Goal: Task Accomplishment & Management: Manage account settings

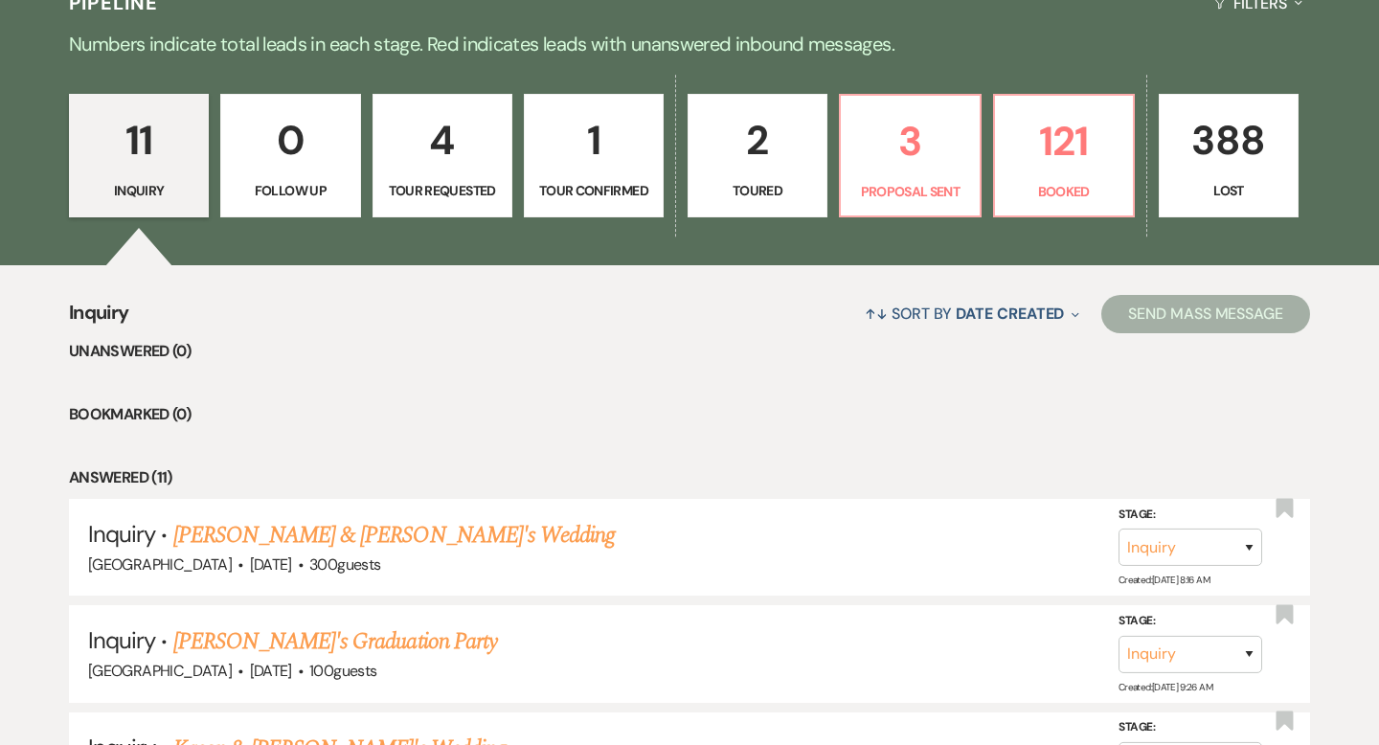
scroll to position [474, 0]
click at [941, 115] on p "3" at bounding box center [909, 141] width 115 height 64
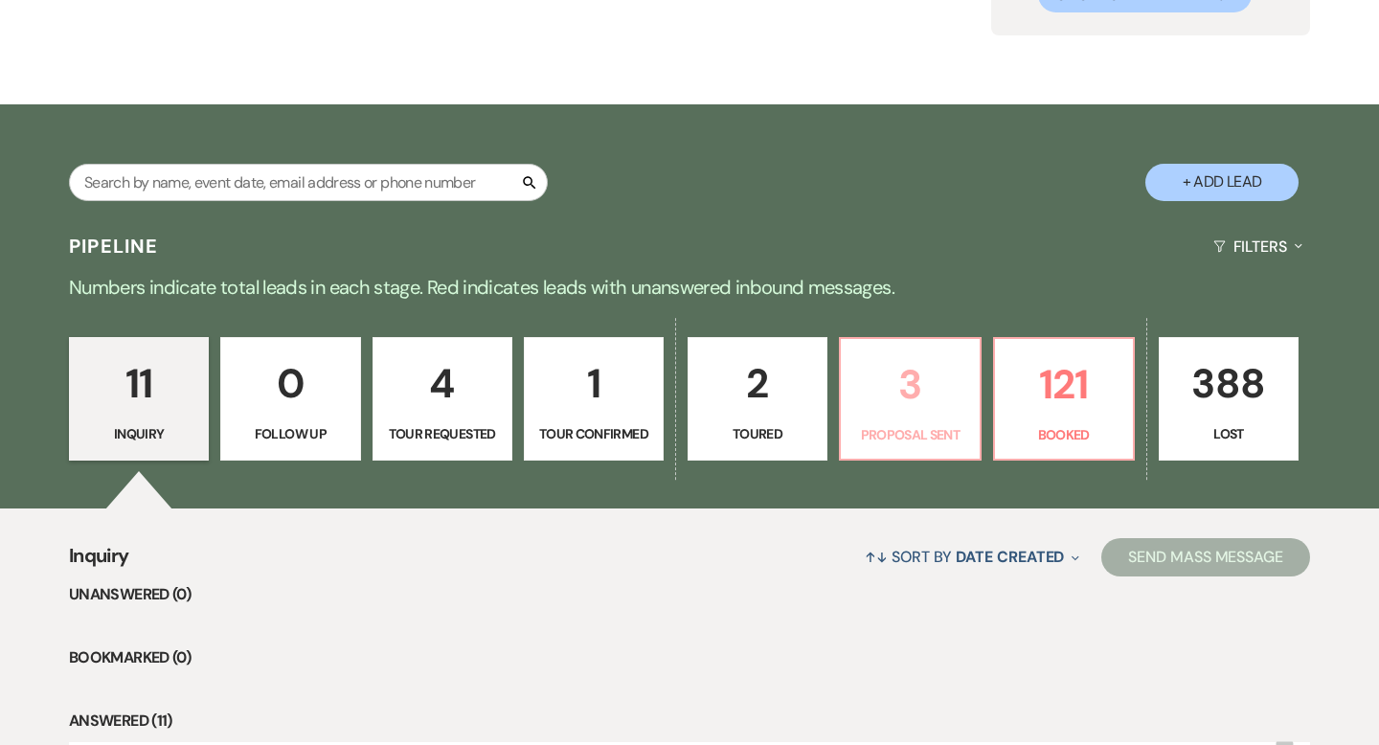
select select "6"
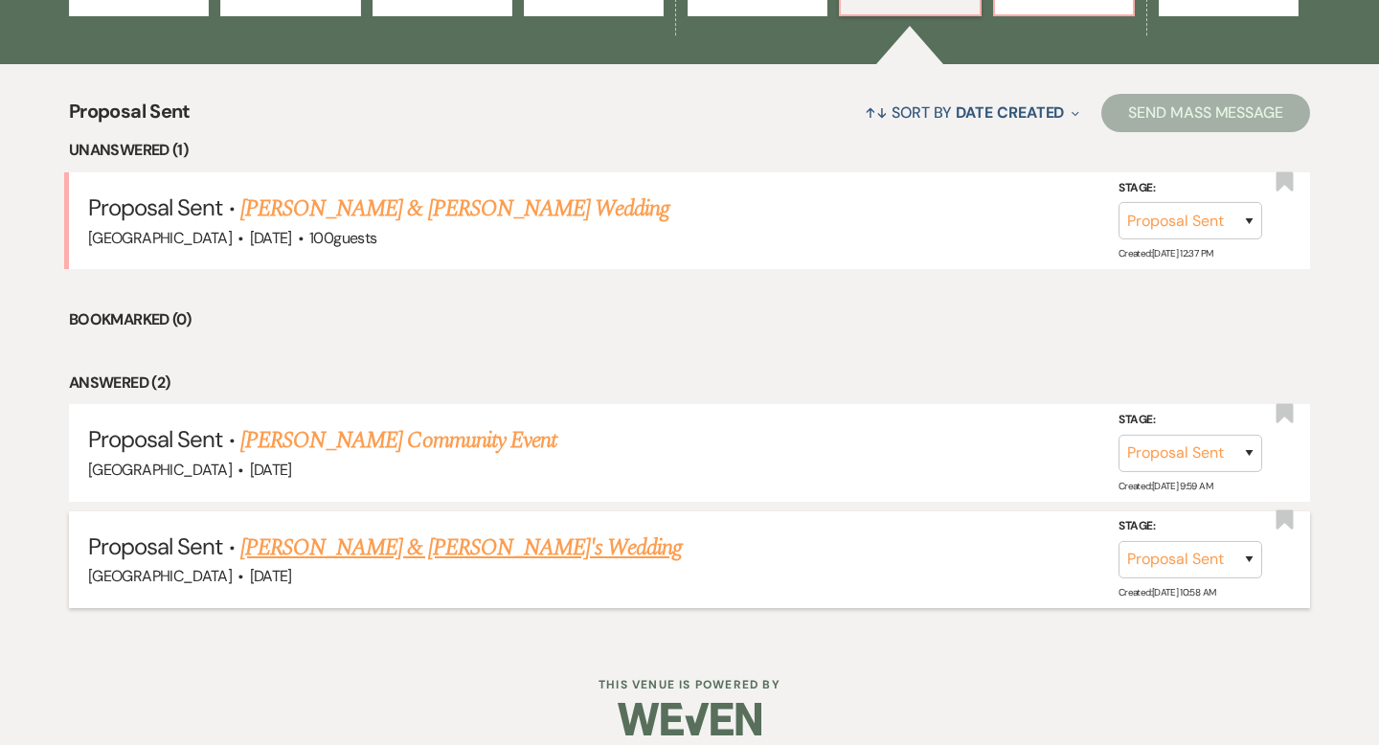
scroll to position [676, 0]
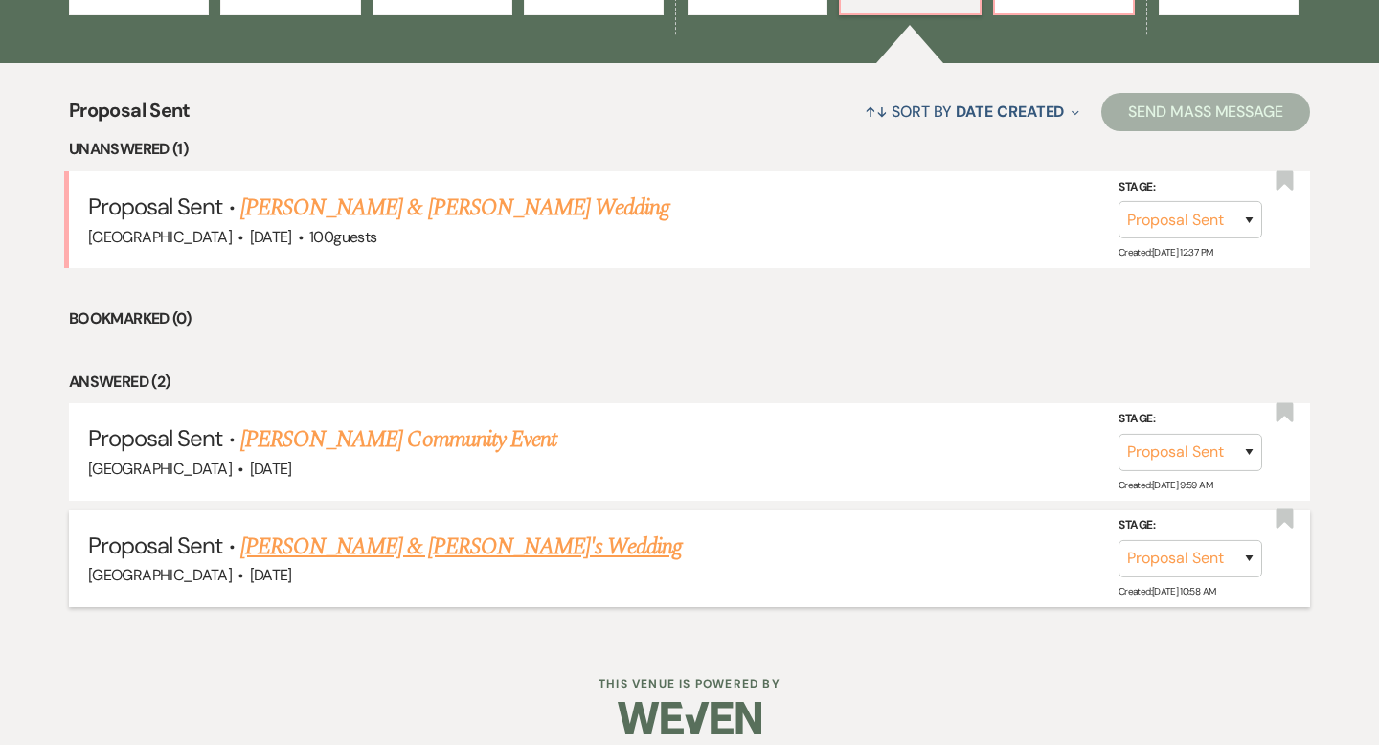
click at [478, 552] on link "Jayden Behnke & Fiance's Wedding" at bounding box center [461, 547] width 442 height 34
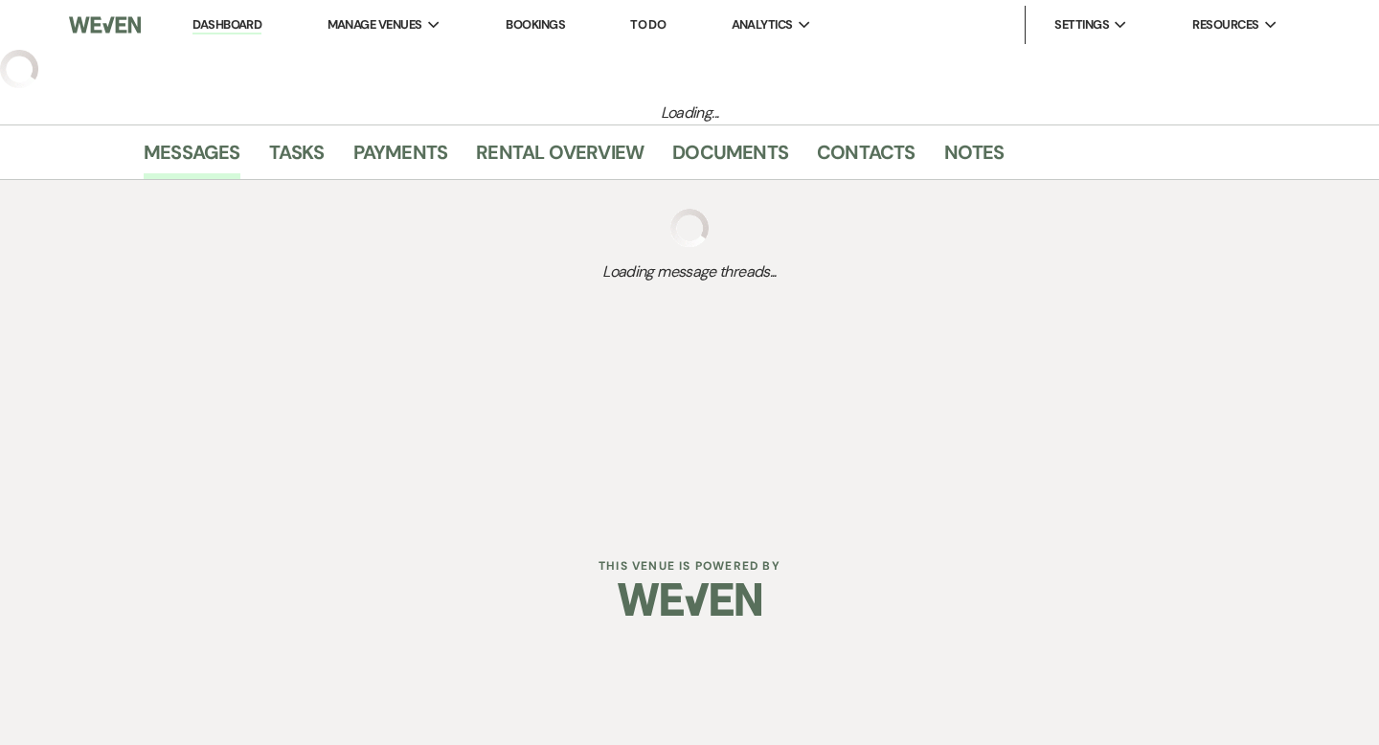
select select "6"
select select "5"
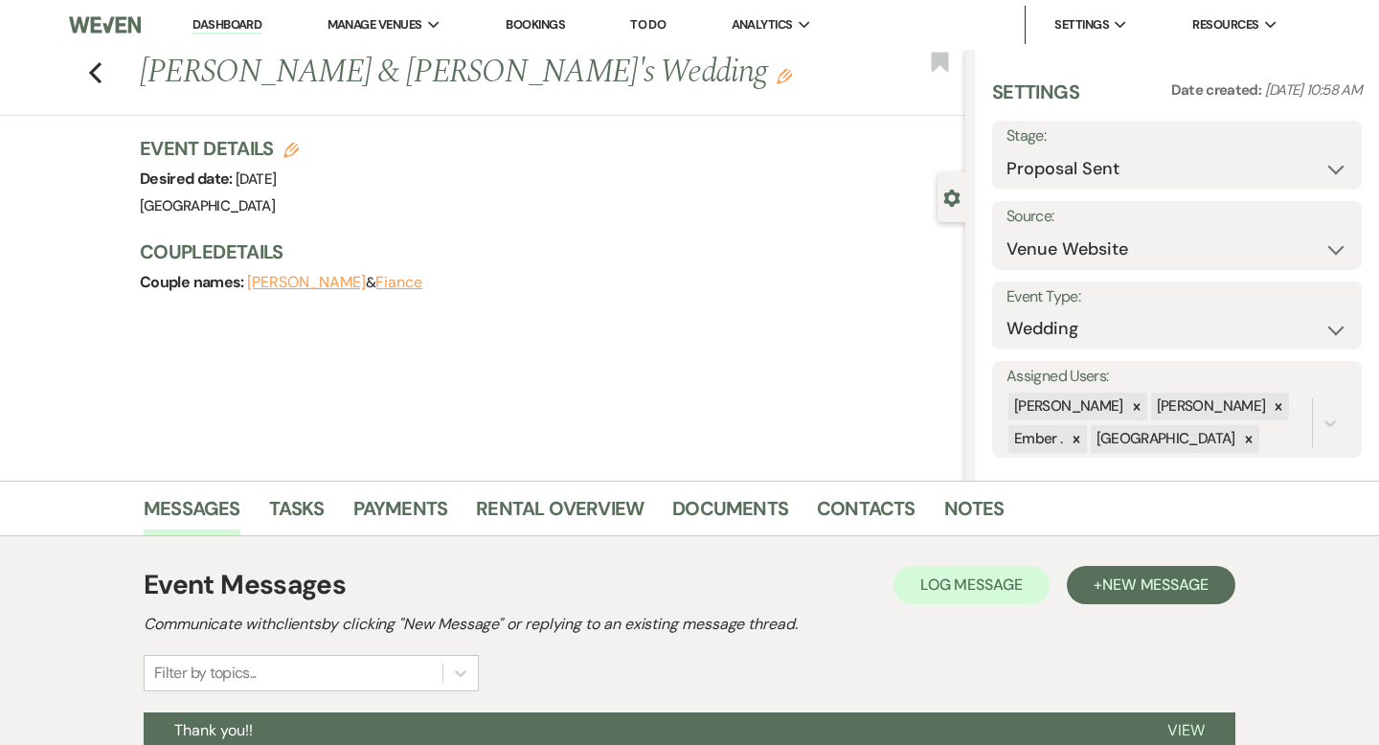
scroll to position [277, 0]
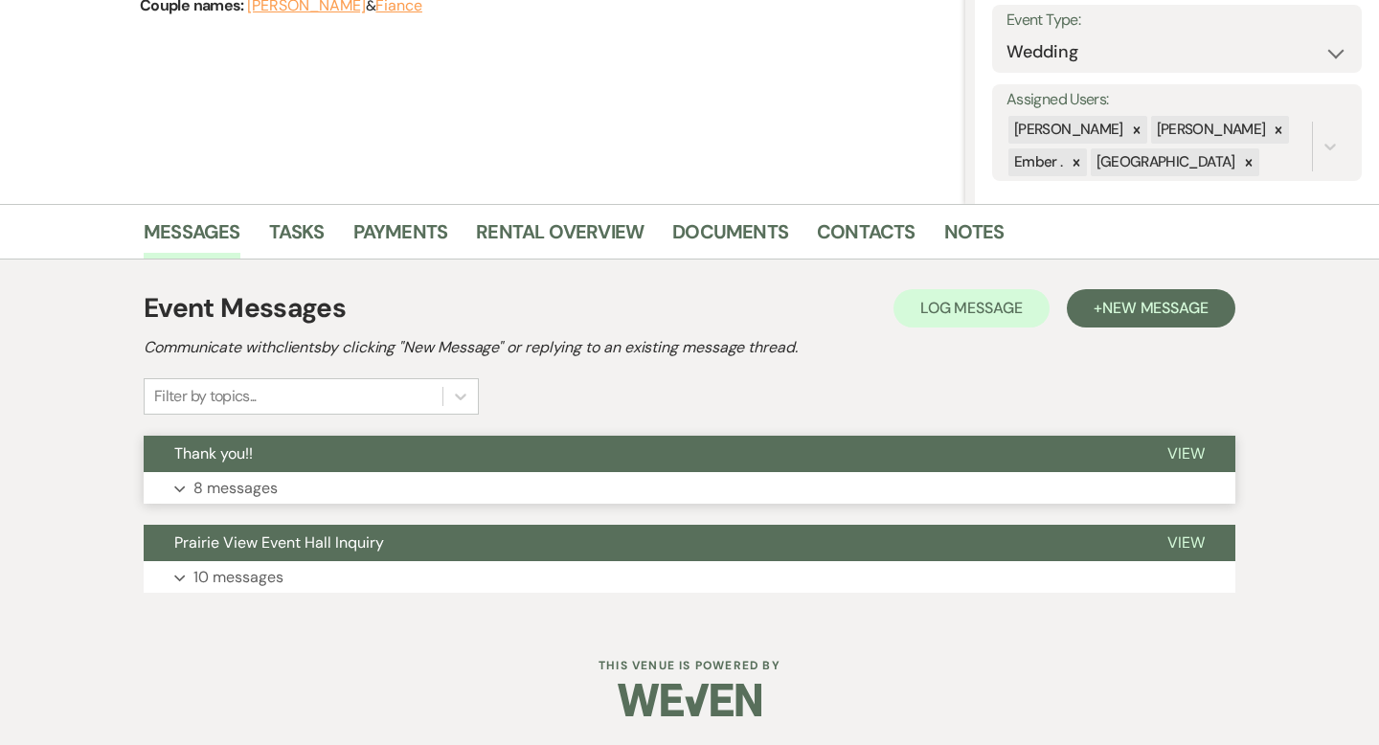
click at [485, 487] on button "Expand 8 messages" at bounding box center [690, 488] width 1092 height 33
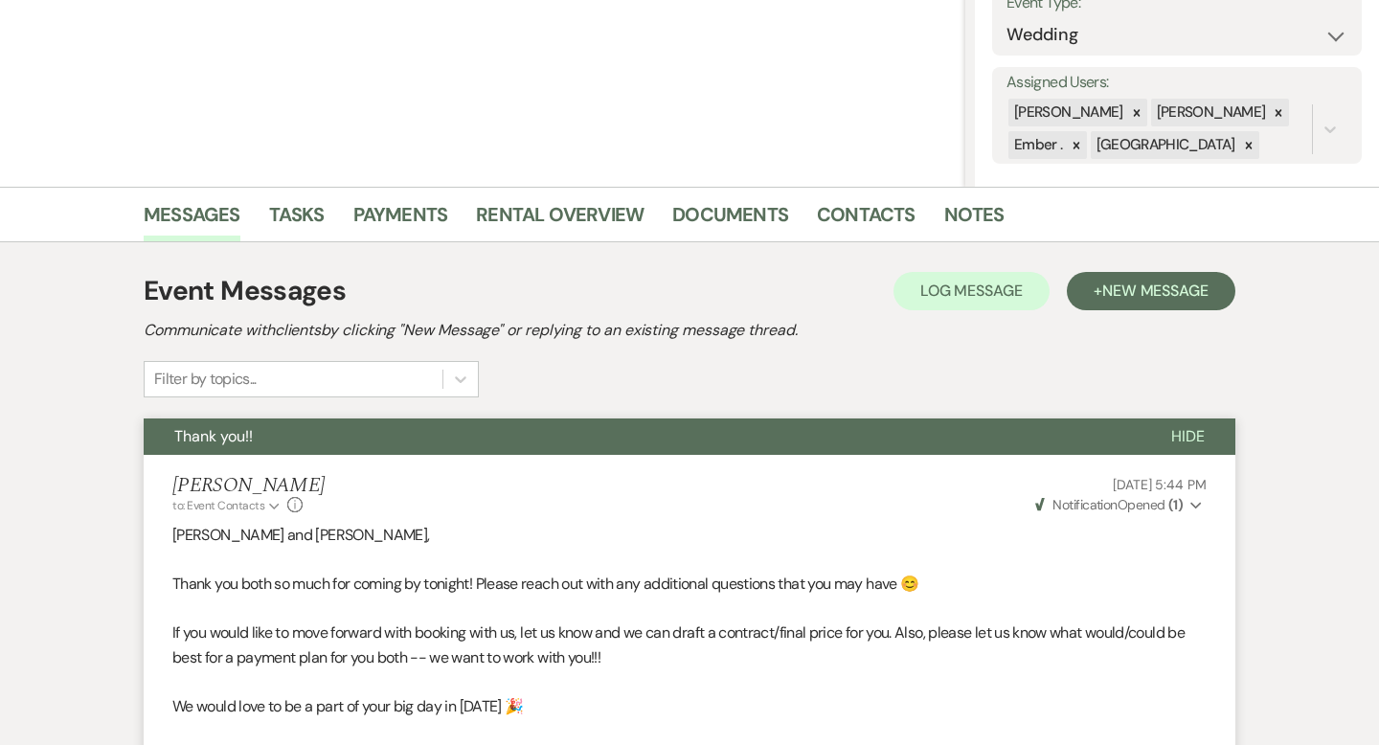
scroll to position [0, 0]
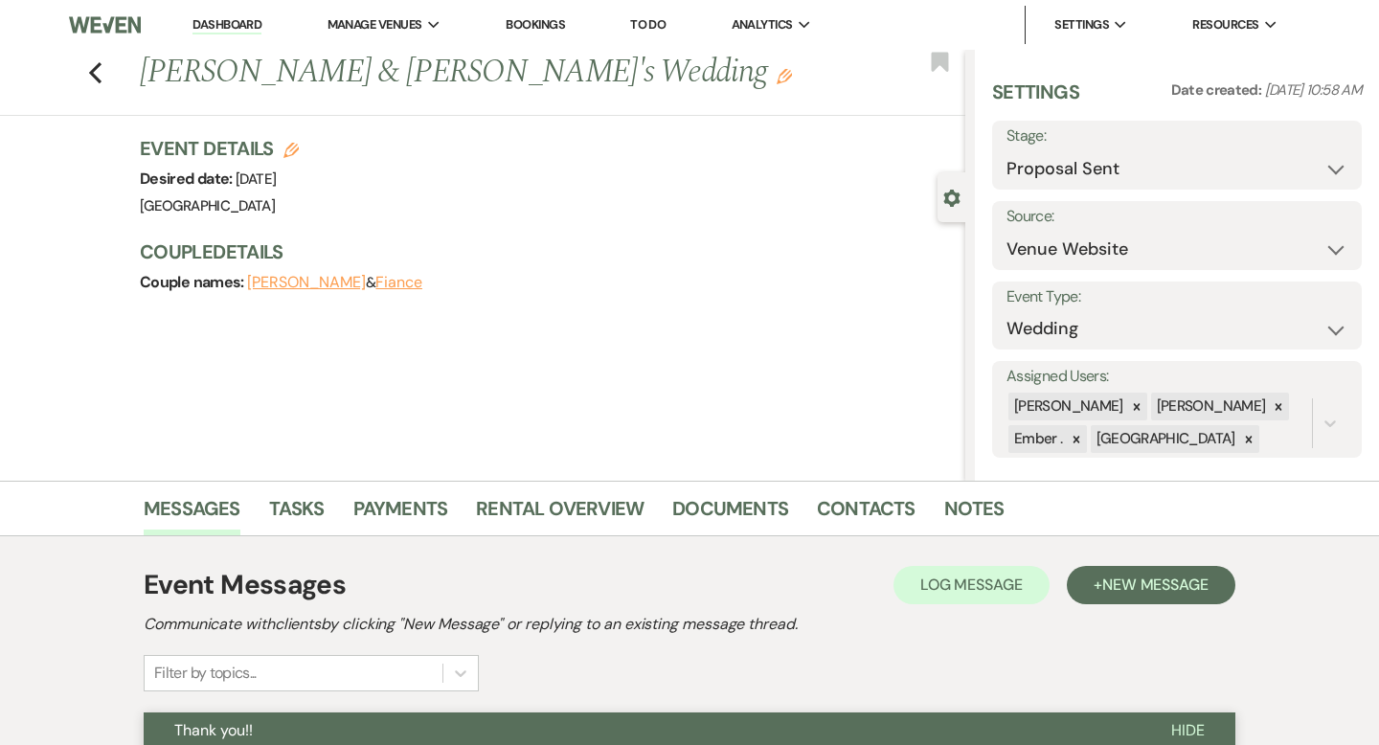
click at [222, 18] on link "Dashboard" at bounding box center [227, 25] width 69 height 18
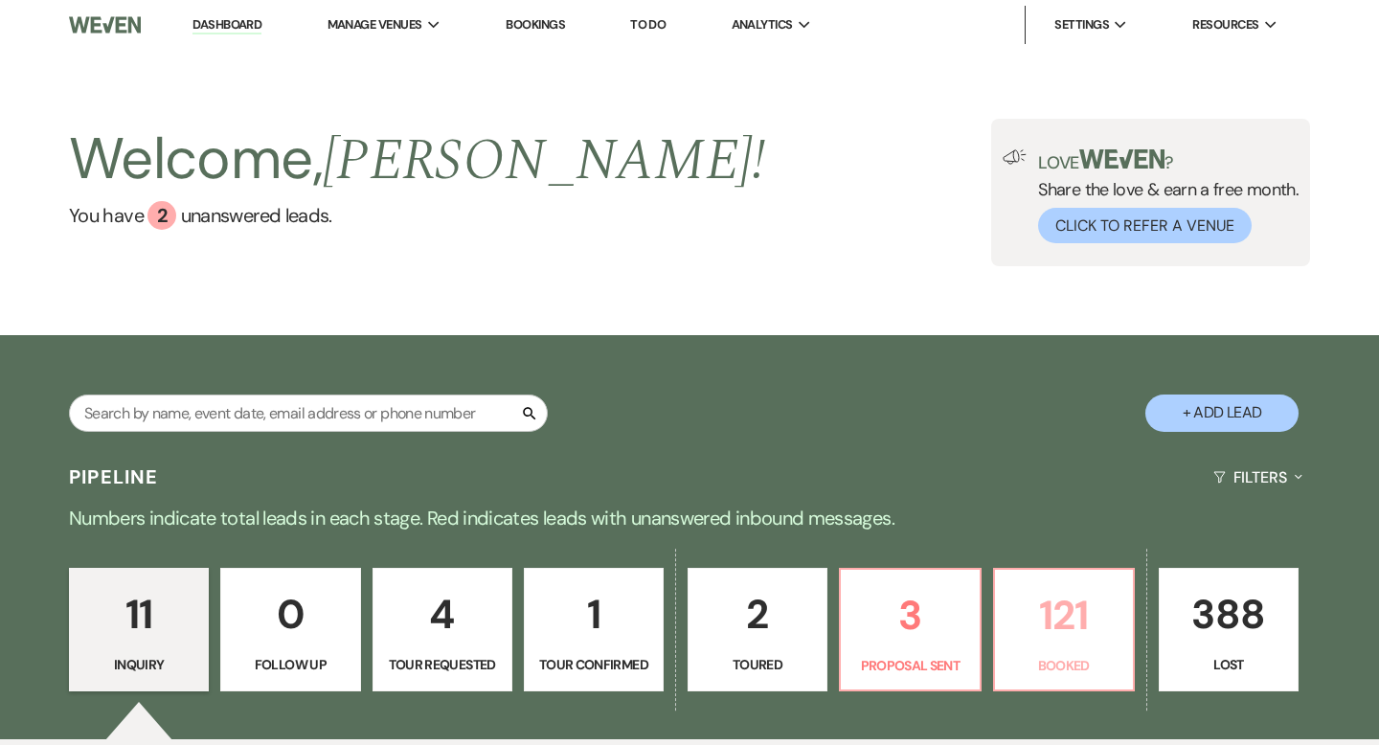
click at [1026, 599] on p "121" at bounding box center [1064, 615] width 115 height 64
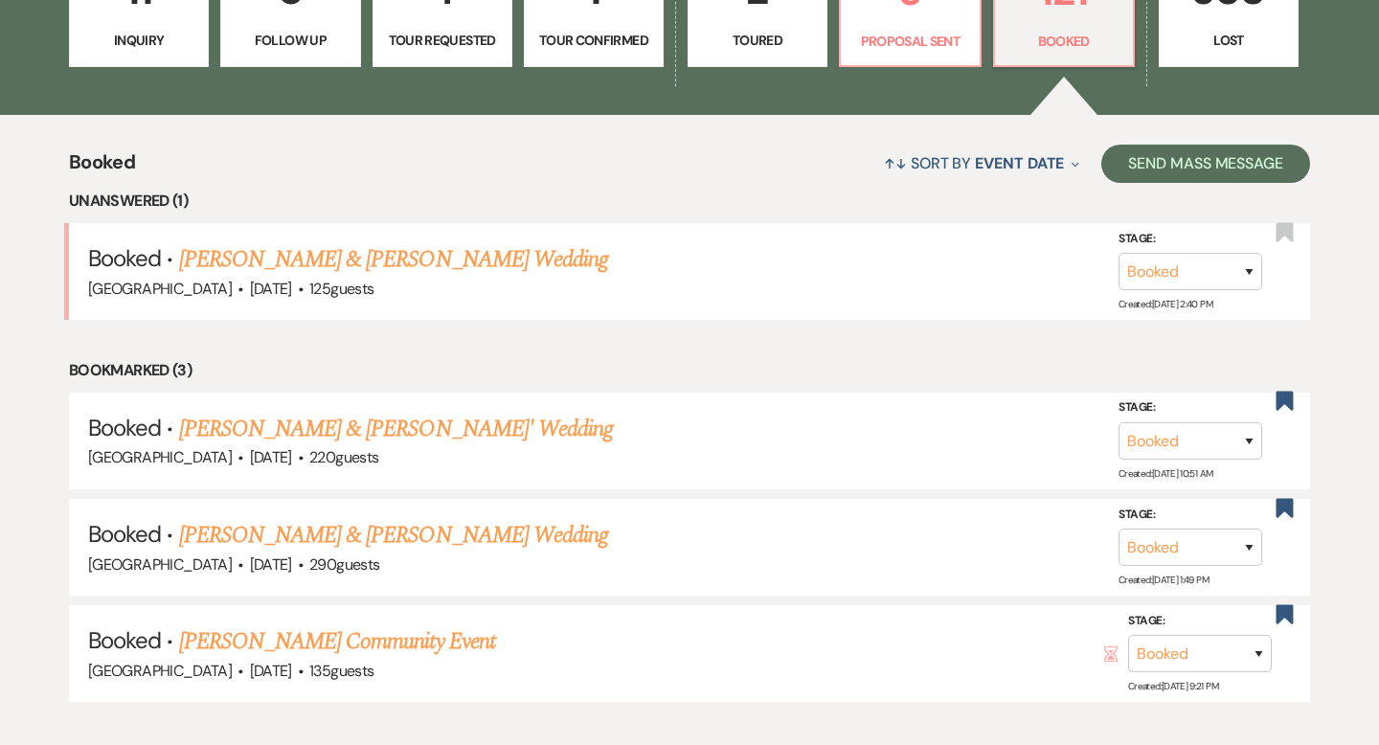
scroll to position [644, 0]
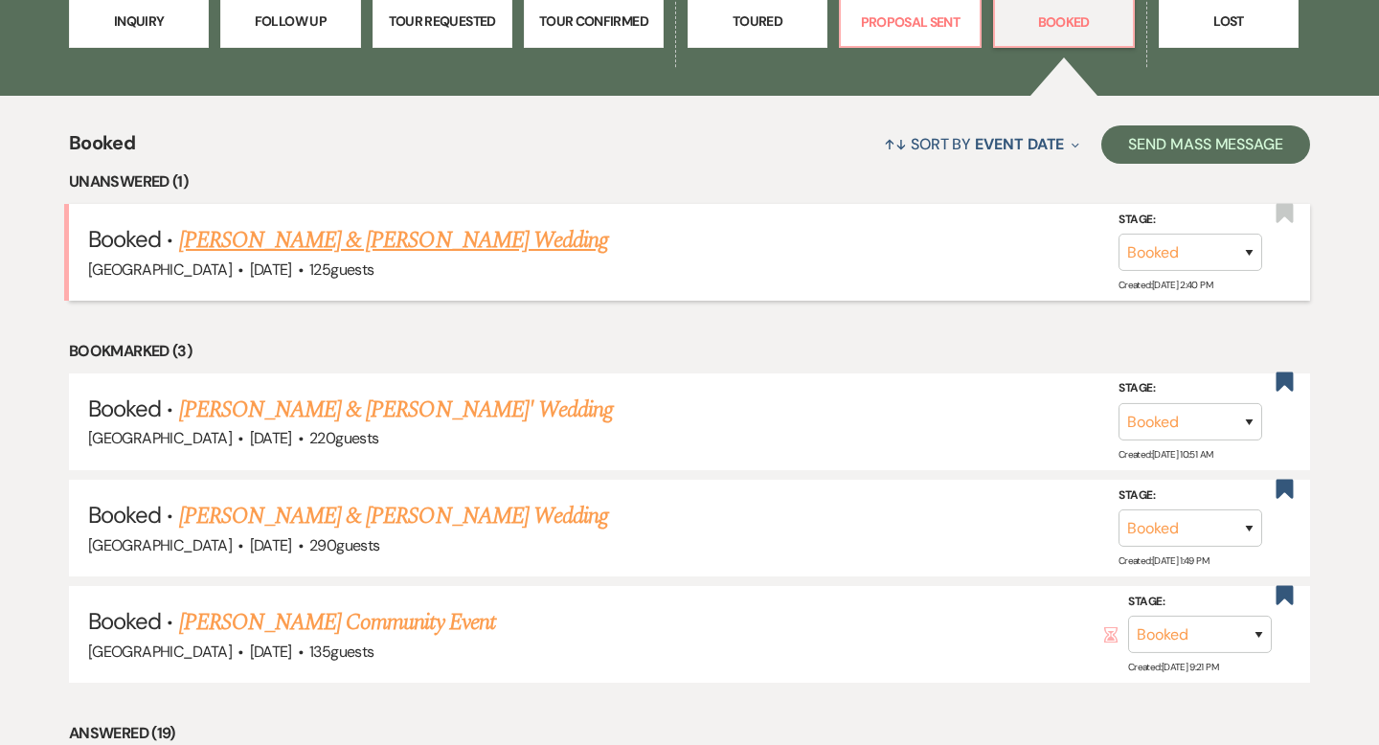
click at [494, 244] on link "Nikki Thode & Tom Schmidt's Wedding" at bounding box center [393, 240] width 429 height 34
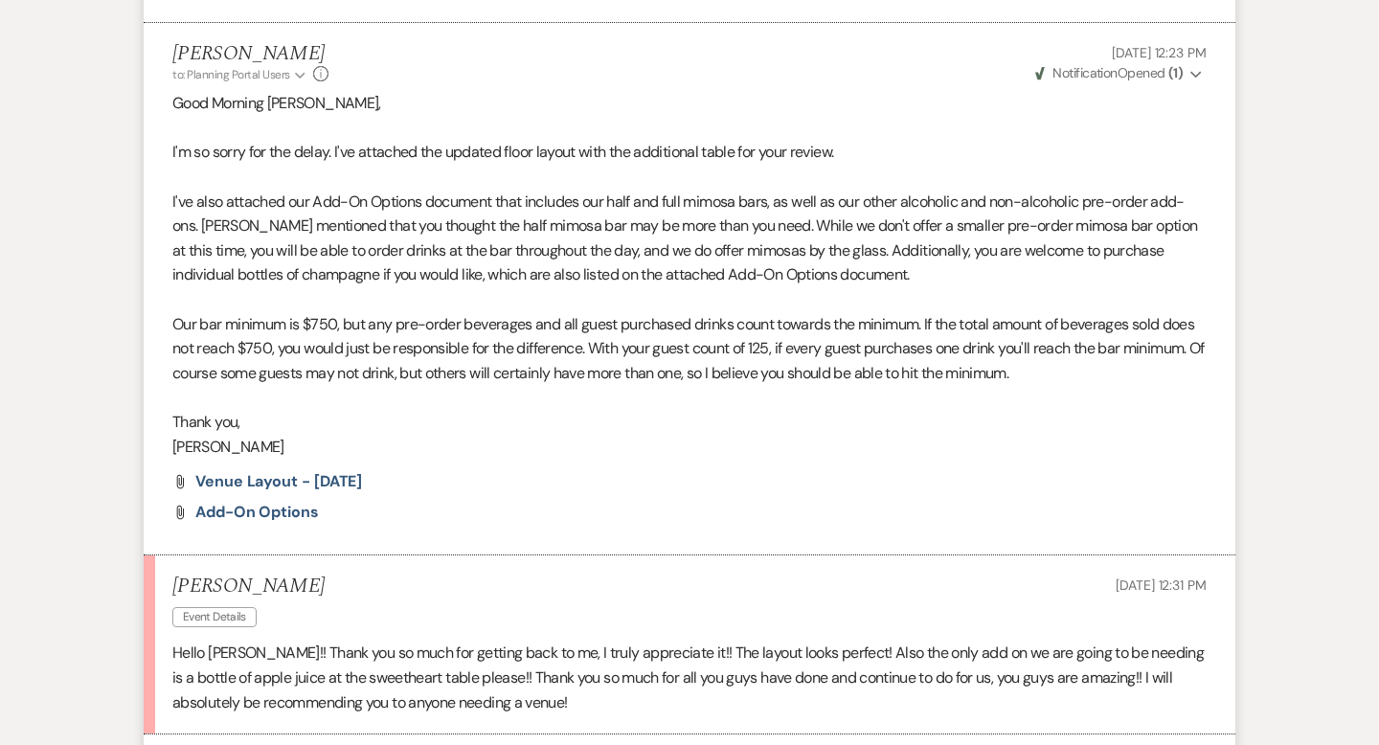
scroll to position [2960, 0]
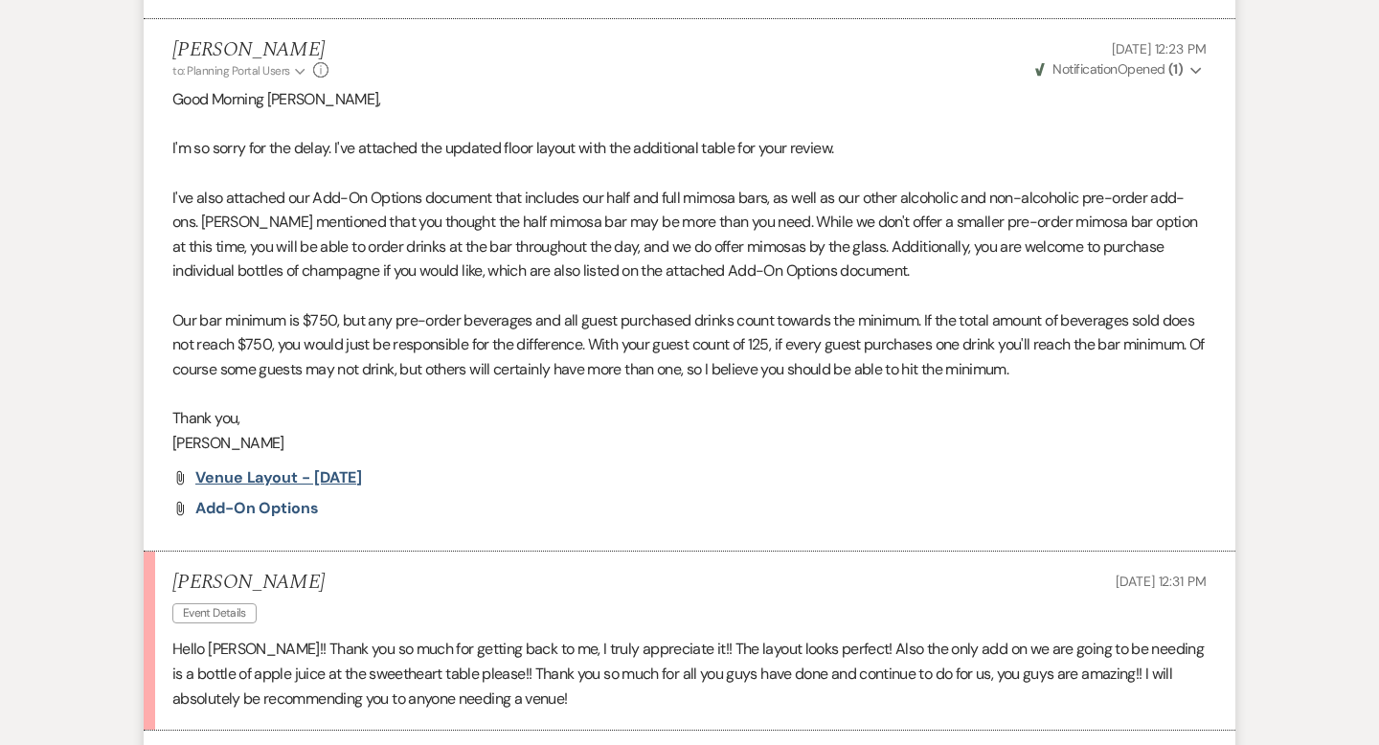
click at [301, 487] on span "Venue Layout - 9-15-25" at bounding box center [278, 477] width 167 height 20
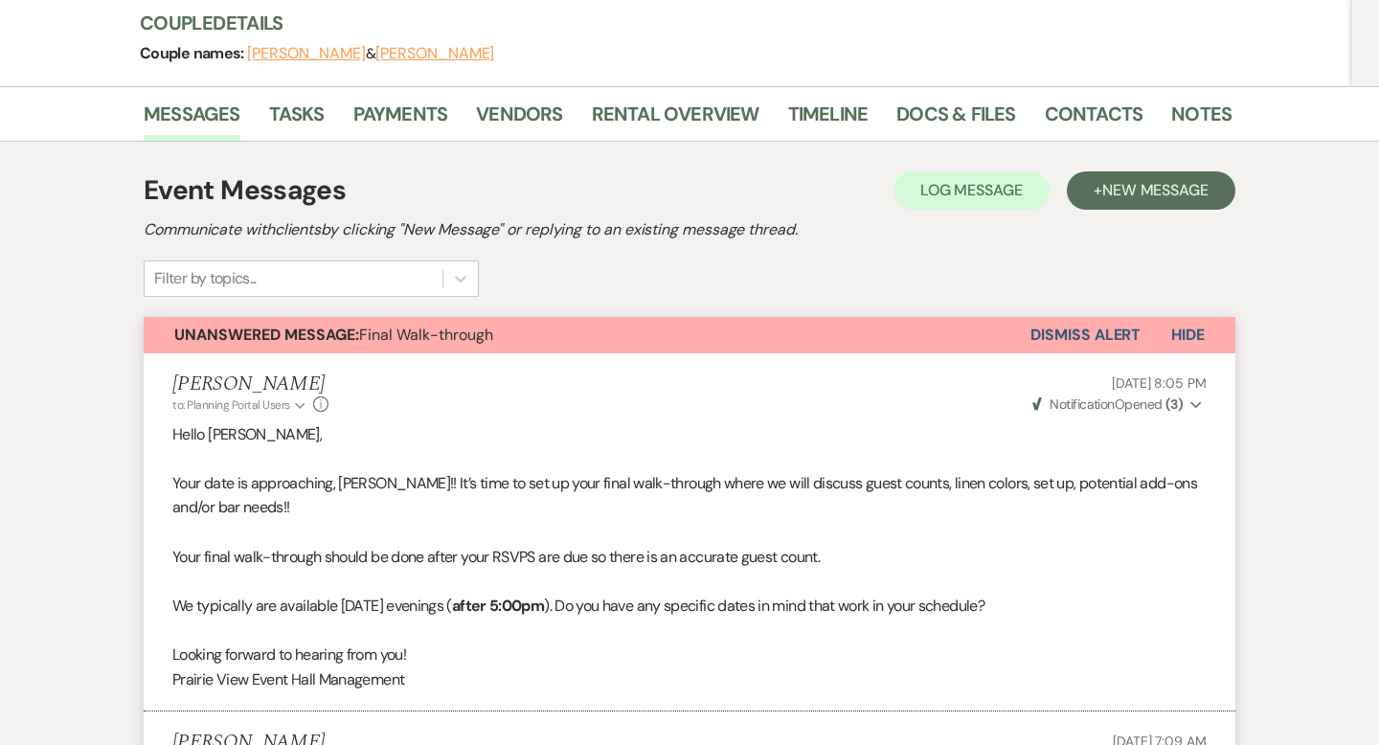
scroll to position [0, 0]
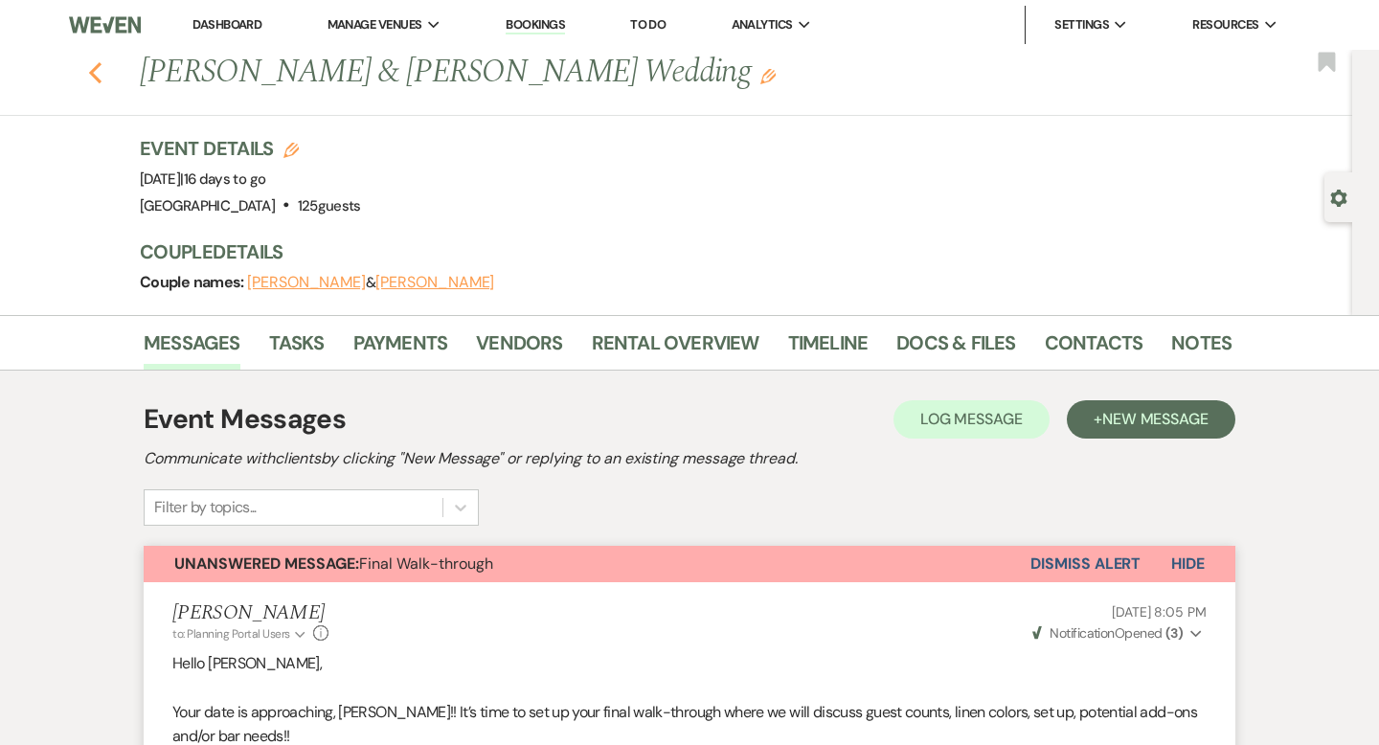
click at [92, 68] on icon "Previous" at bounding box center [95, 72] width 14 height 23
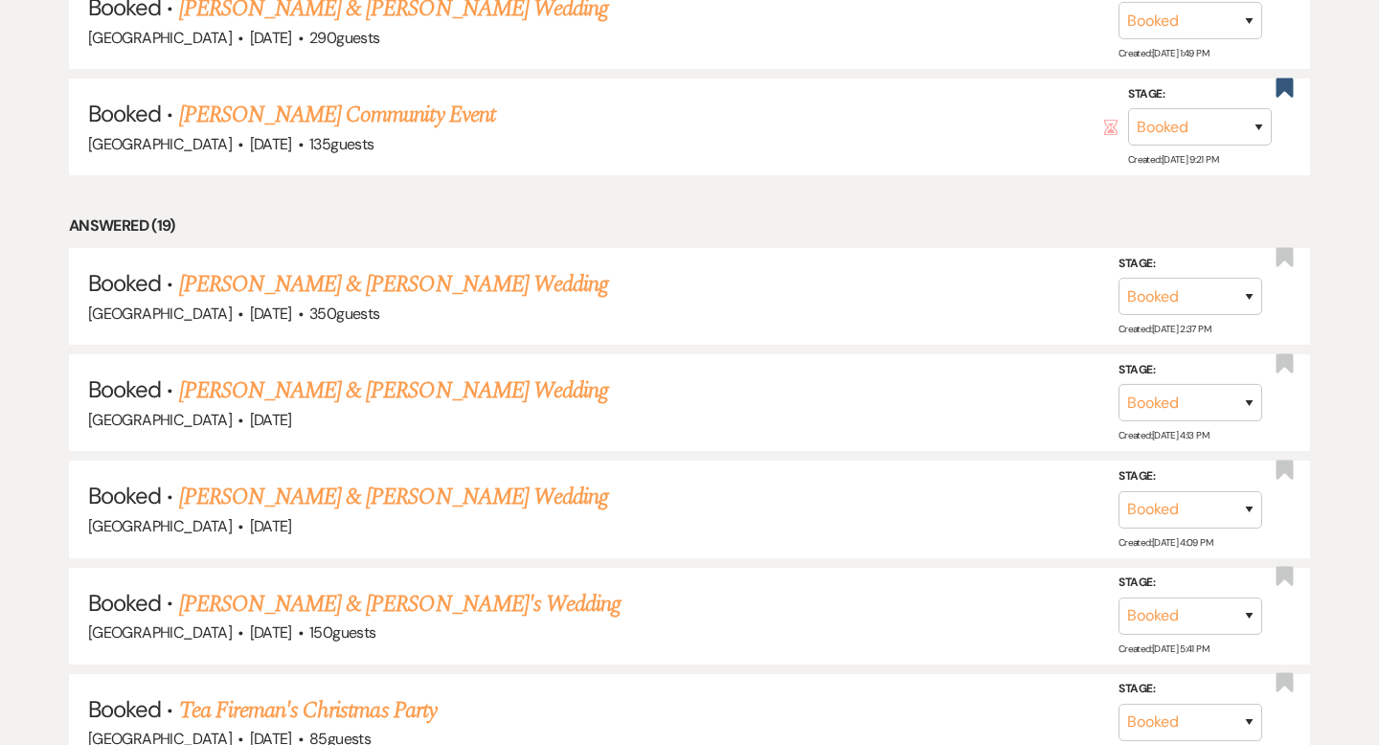
scroll to position [1159, 0]
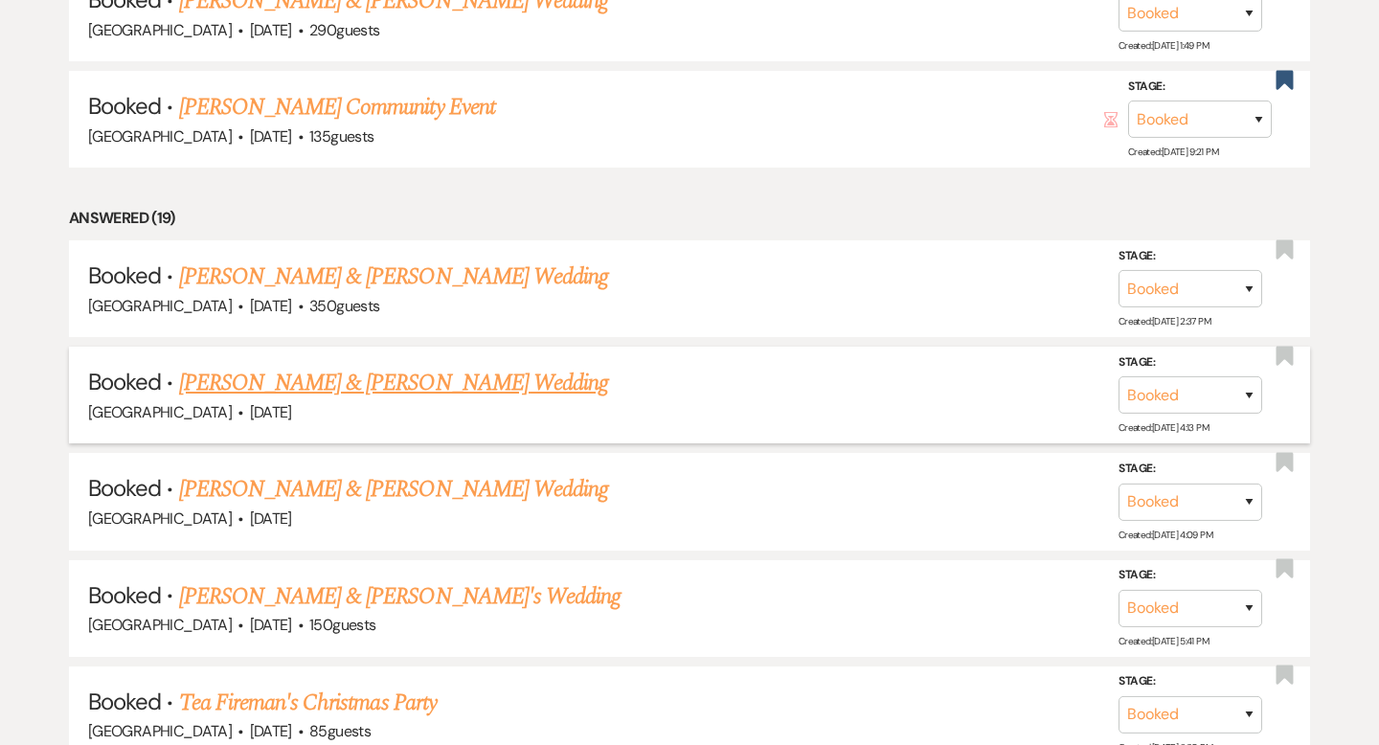
click at [524, 373] on link "Lindsey Becker & Trevor Lambert's Wedding" at bounding box center [393, 383] width 429 height 34
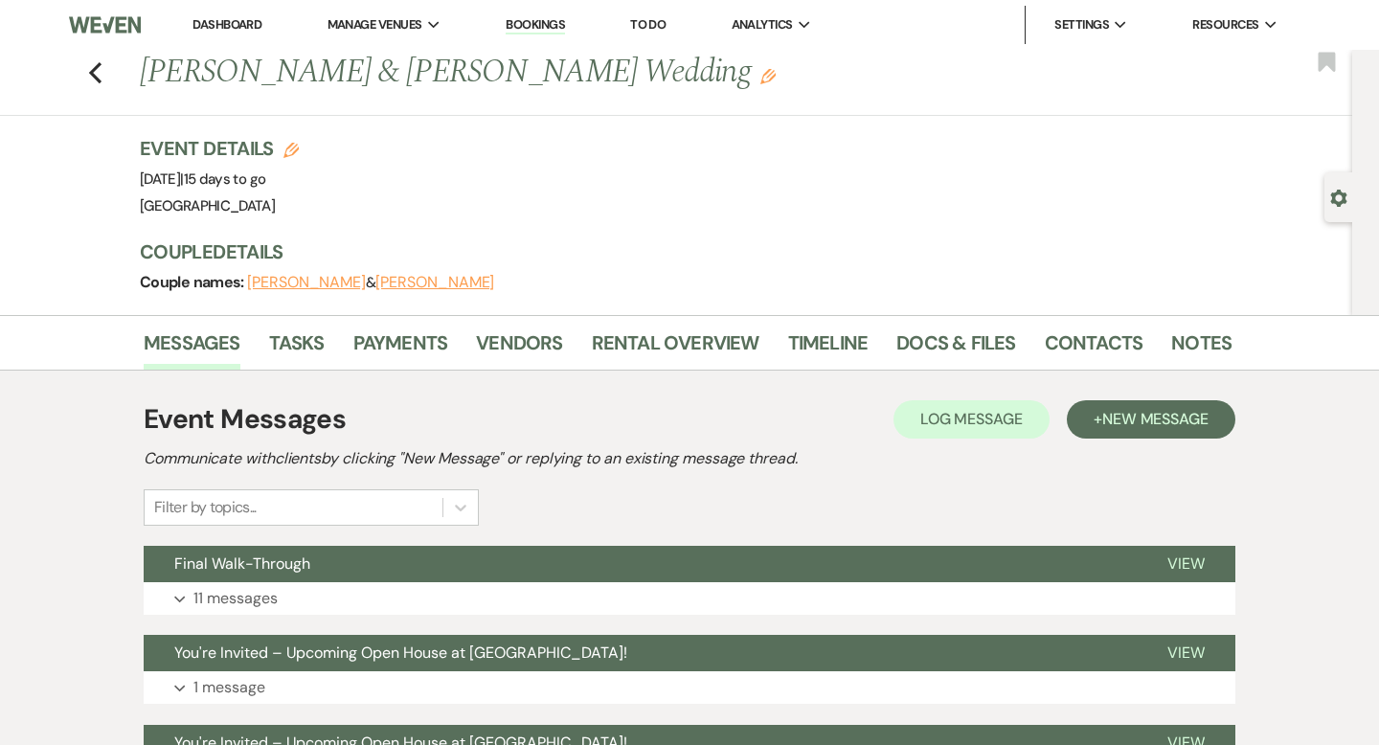
scroll to position [310, 0]
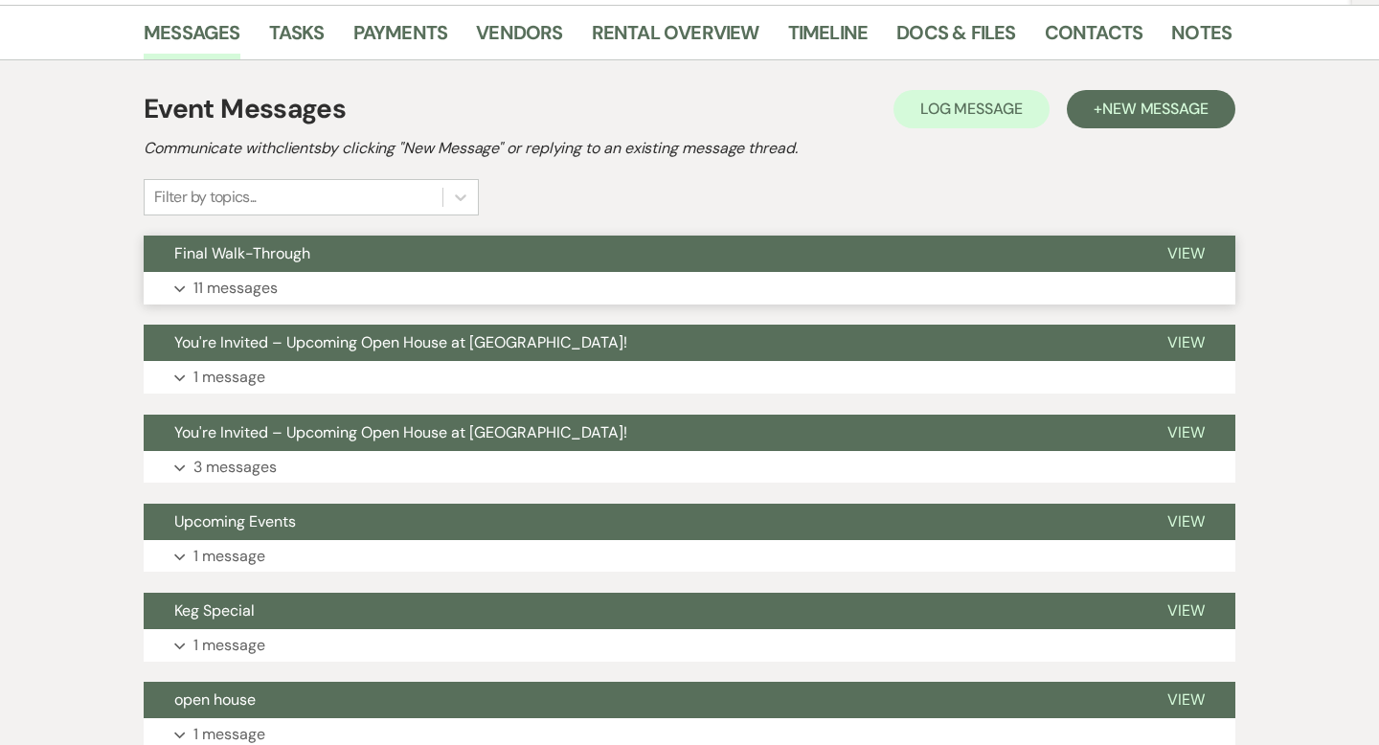
click at [541, 283] on button "Expand 11 messages" at bounding box center [690, 288] width 1092 height 33
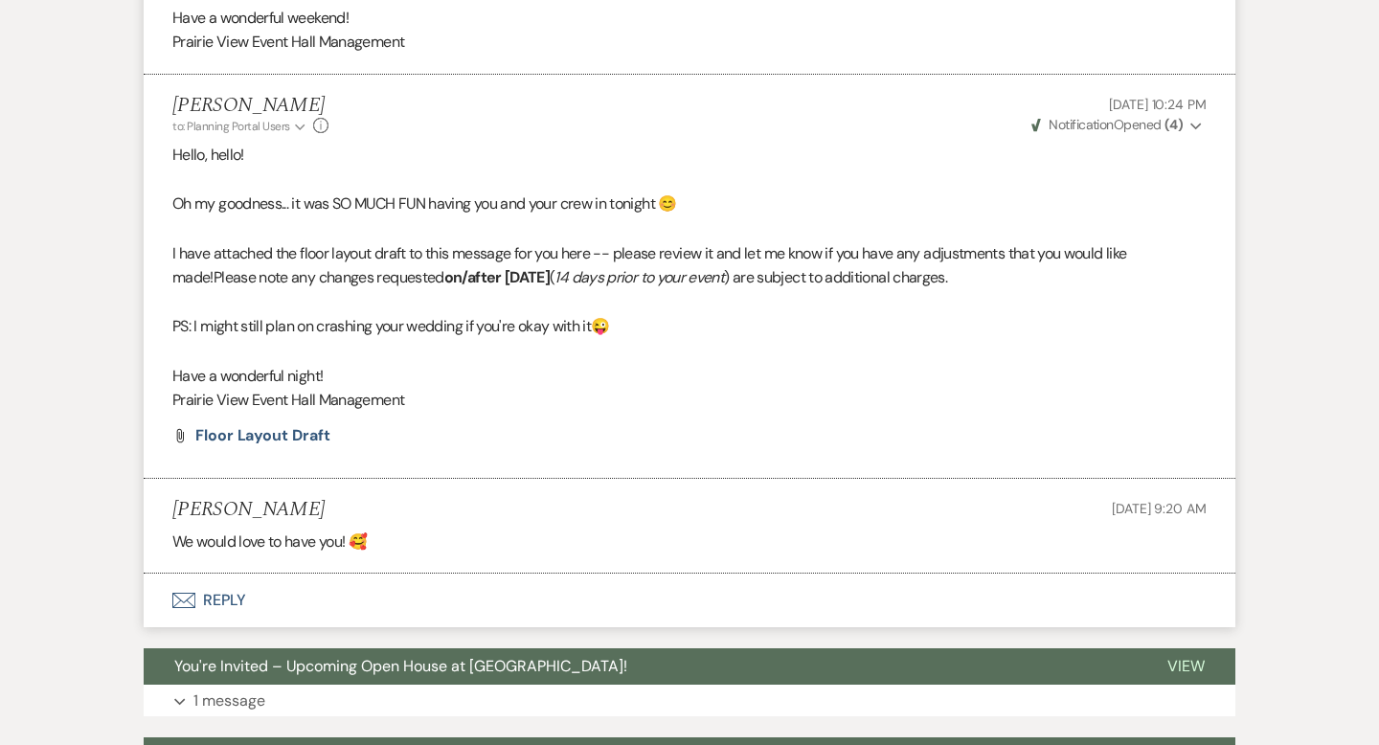
scroll to position [2211, 0]
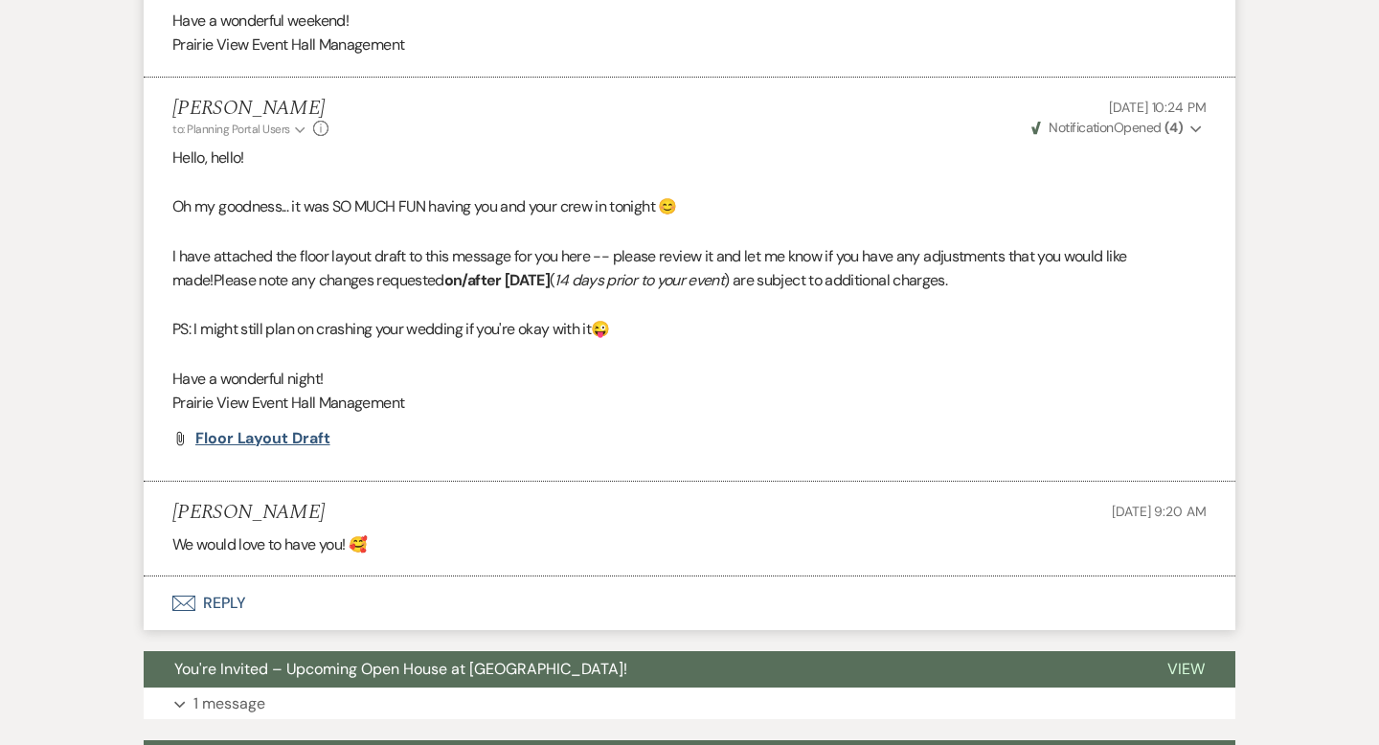
click at [302, 440] on span "Floor Layout Draft" at bounding box center [262, 438] width 135 height 20
click at [718, 433] on div "Attach File Floor Layout Draft" at bounding box center [689, 438] width 1034 height 15
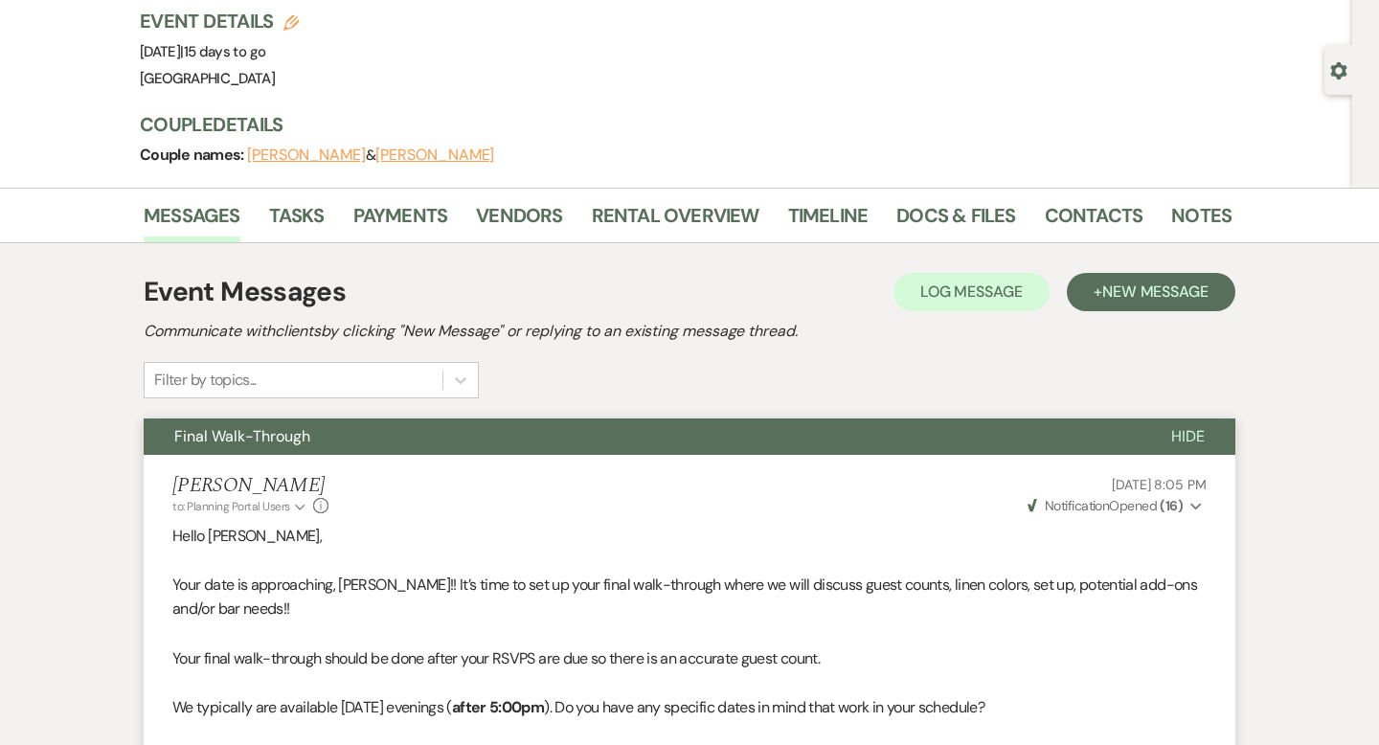
scroll to position [0, 0]
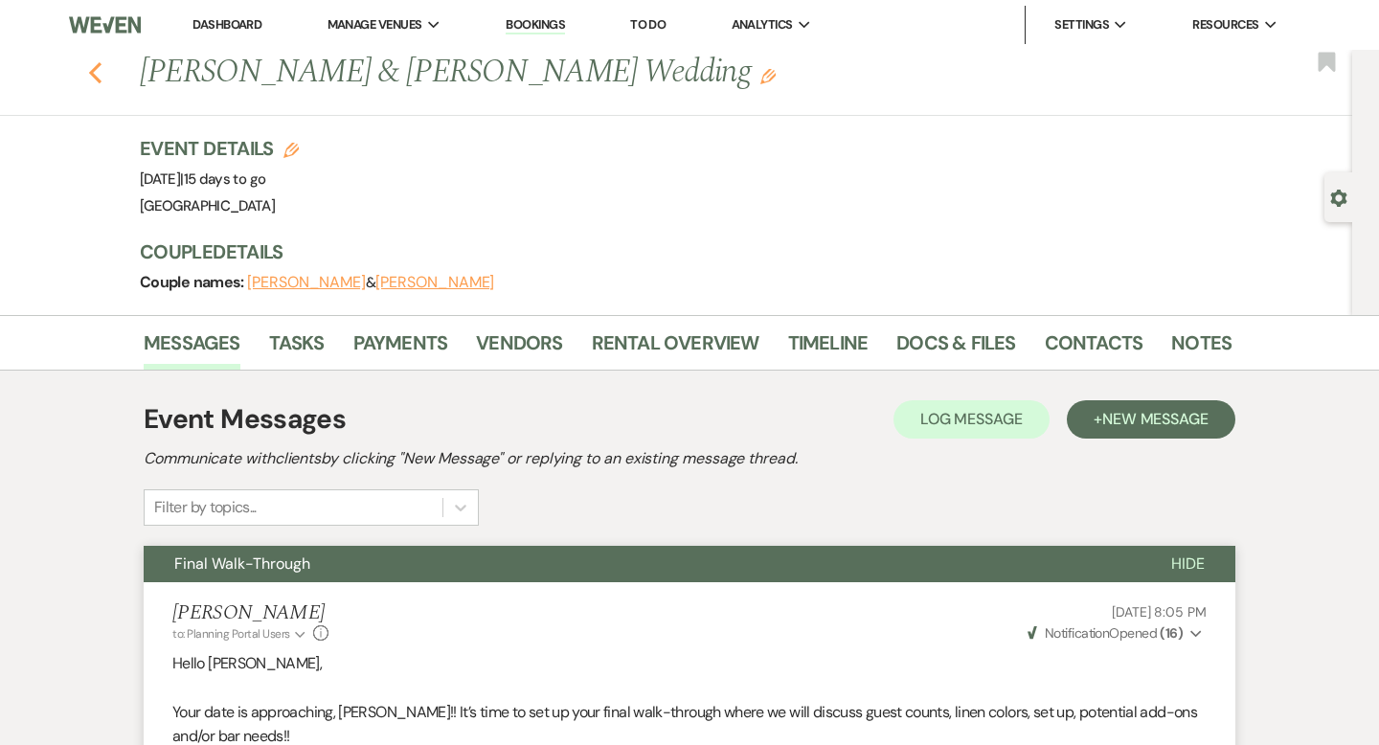
click at [99, 71] on icon "Previous" at bounding box center [95, 72] width 14 height 23
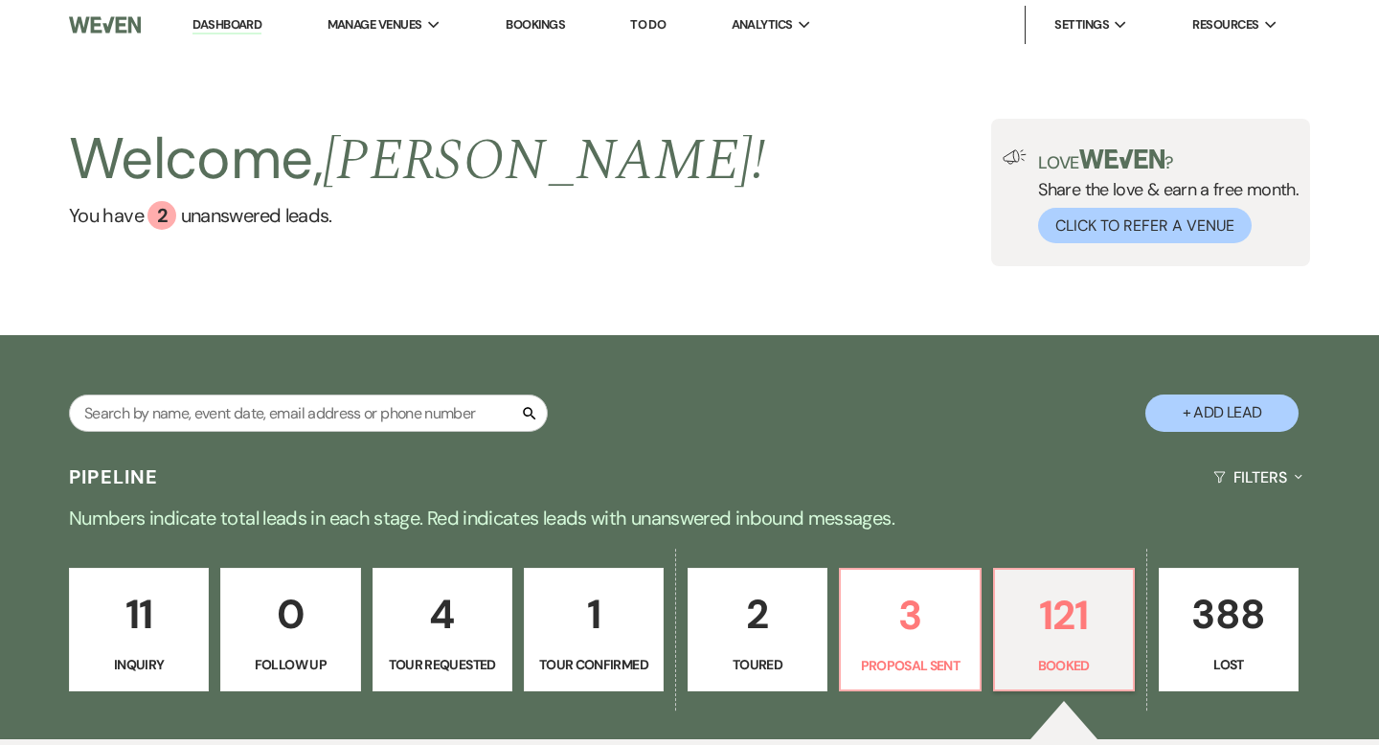
click at [236, 27] on link "Dashboard" at bounding box center [227, 25] width 69 height 18
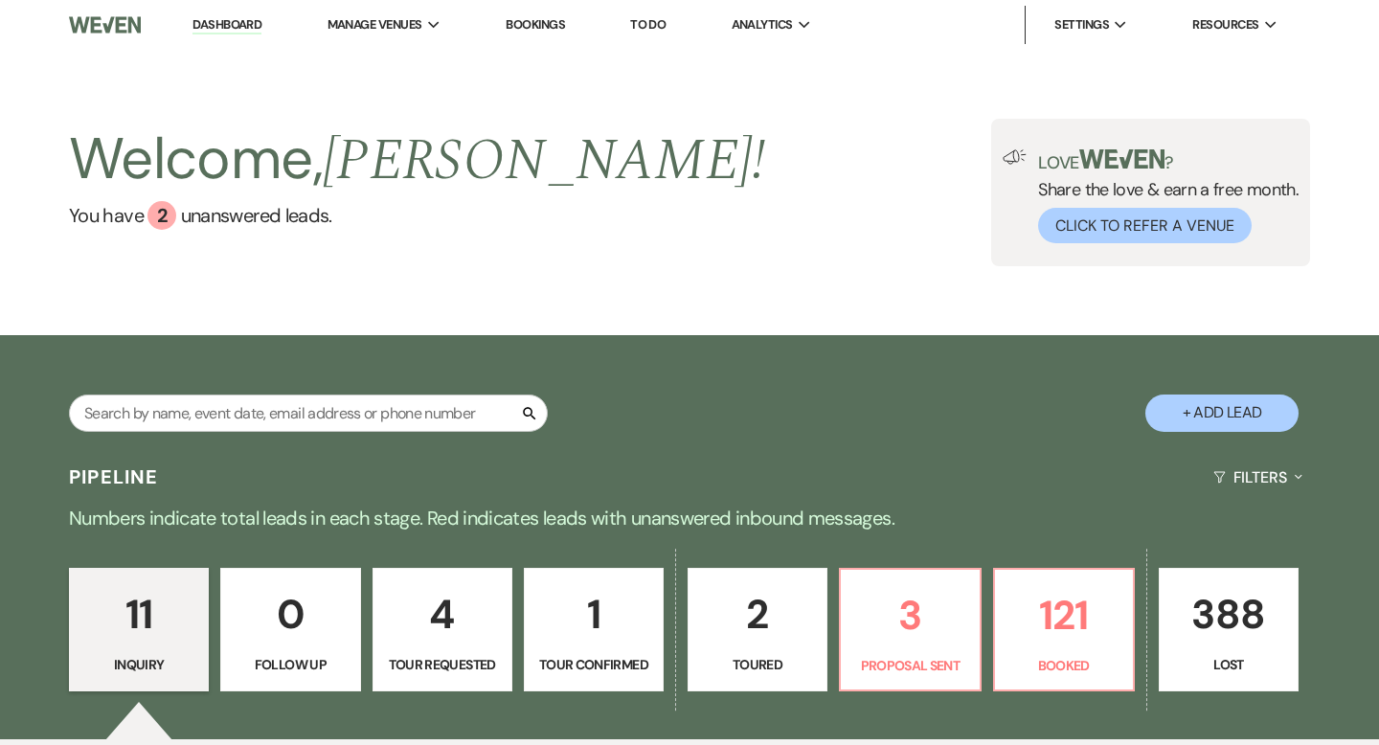
click at [105, 21] on img at bounding box center [105, 25] width 72 height 40
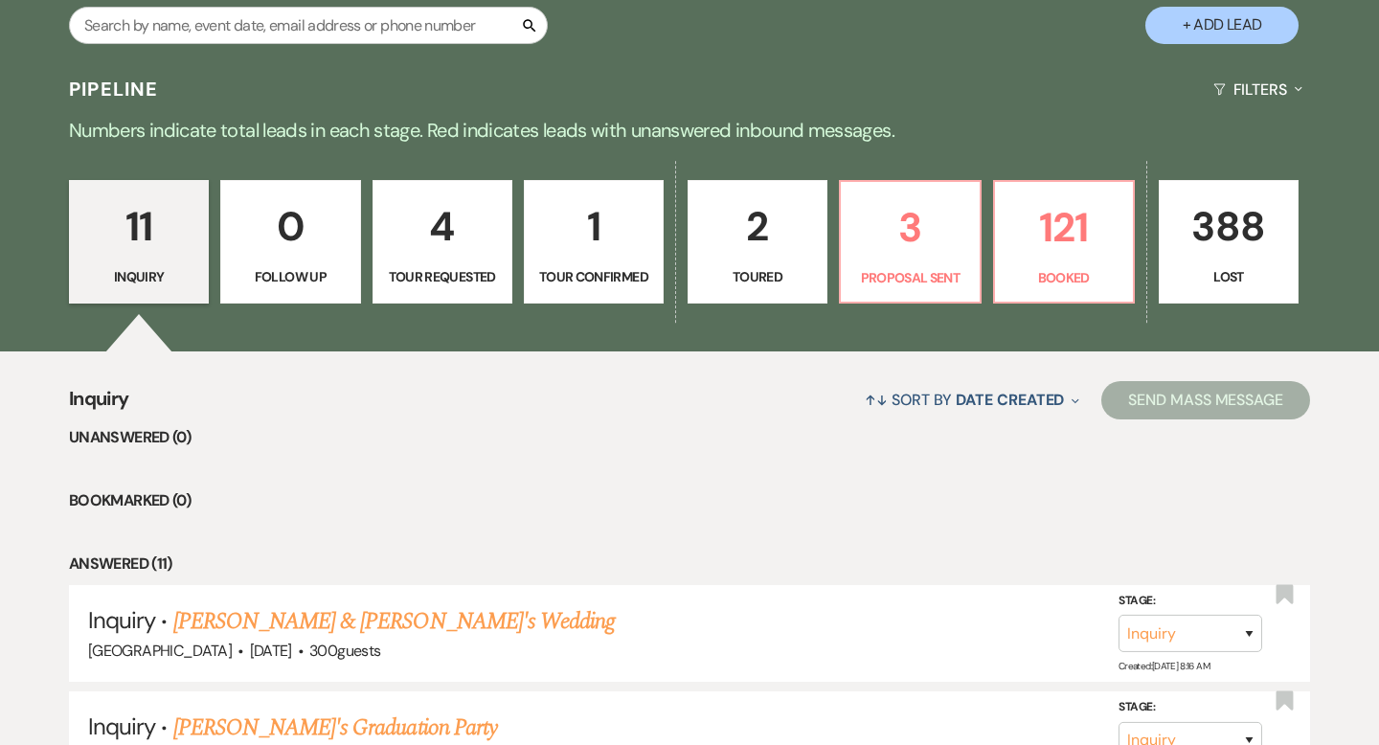
click at [626, 242] on p "1" at bounding box center [593, 226] width 115 height 64
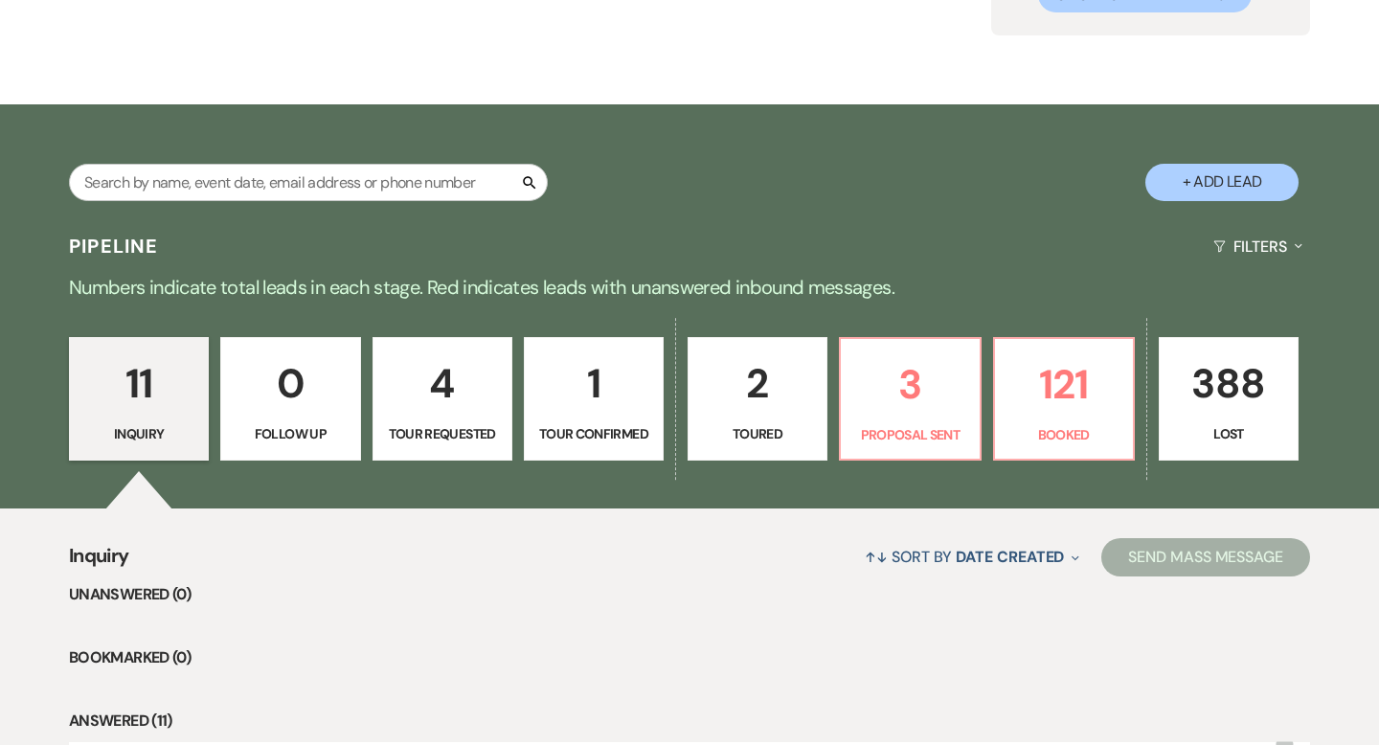
select select "4"
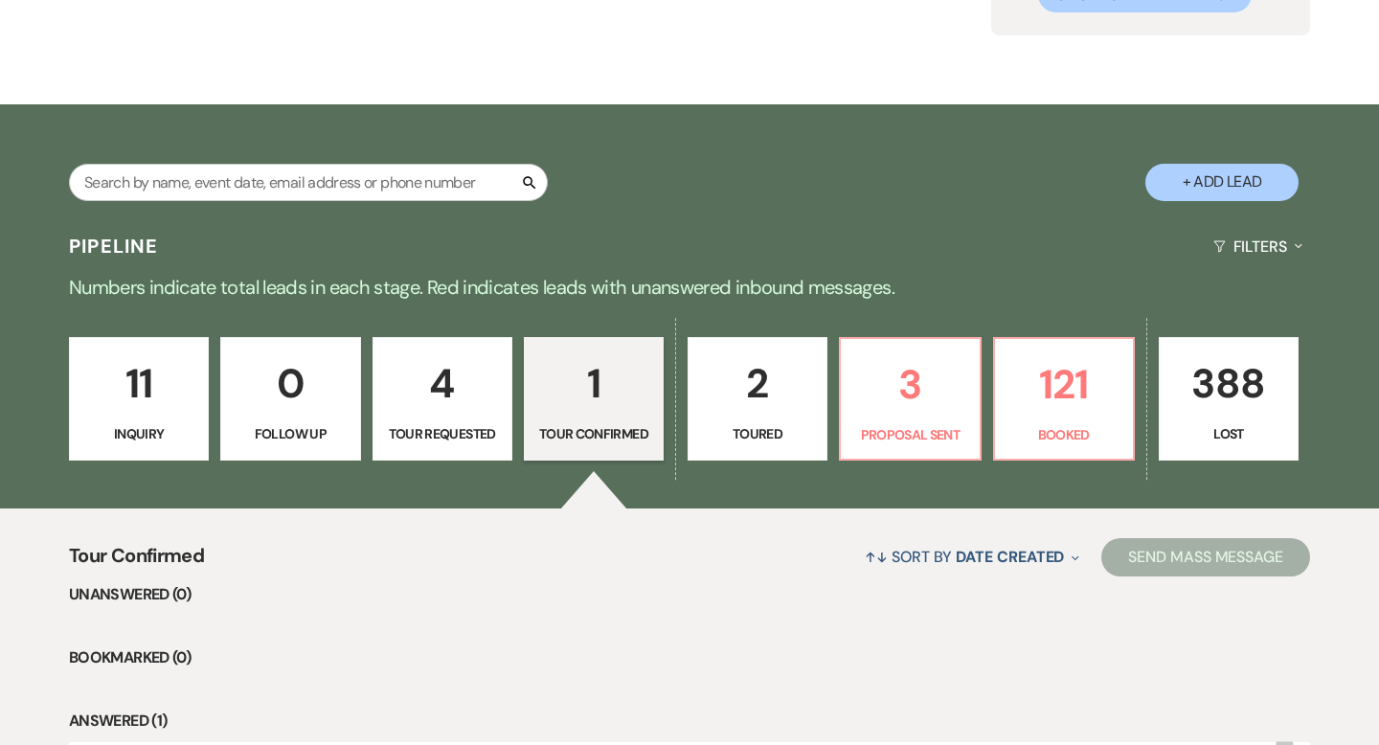
scroll to position [388, 0]
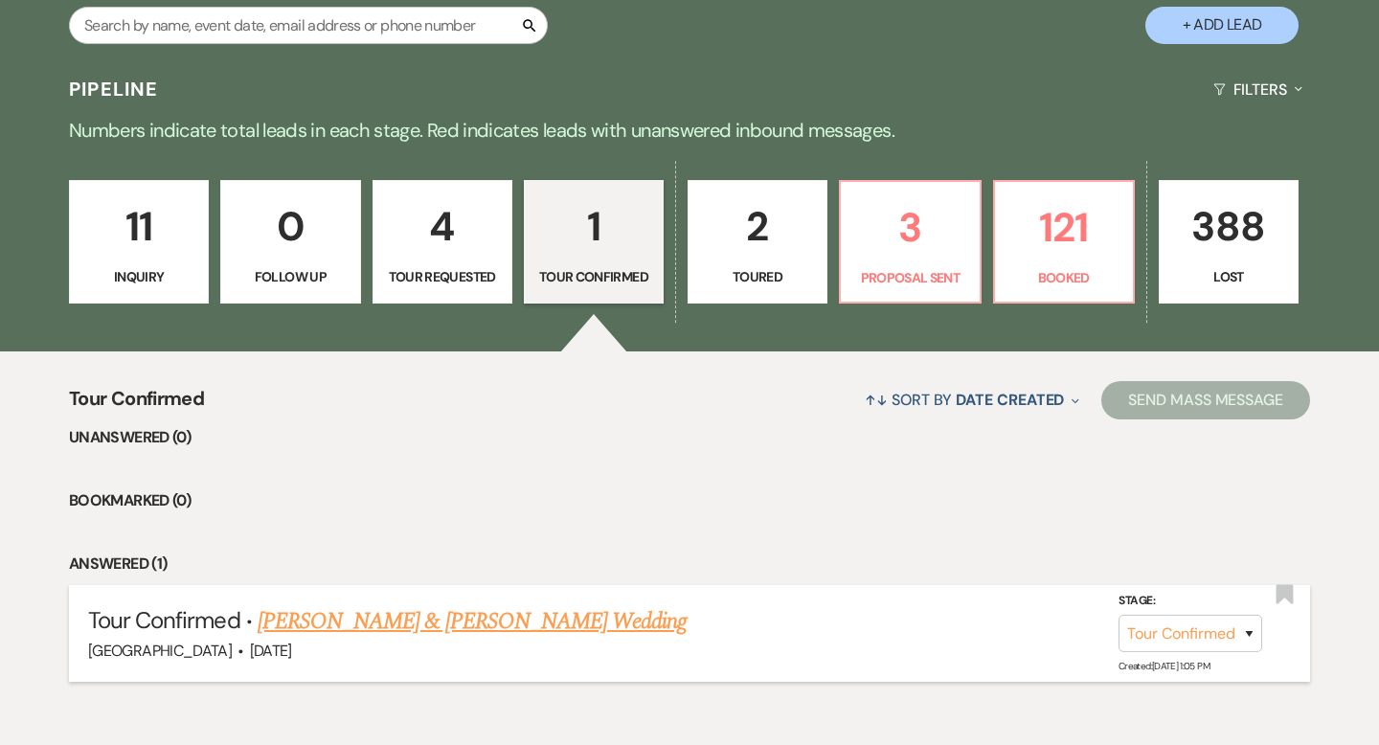
click at [438, 611] on link "[PERSON_NAME] & [PERSON_NAME] Wedding" at bounding box center [472, 621] width 429 height 34
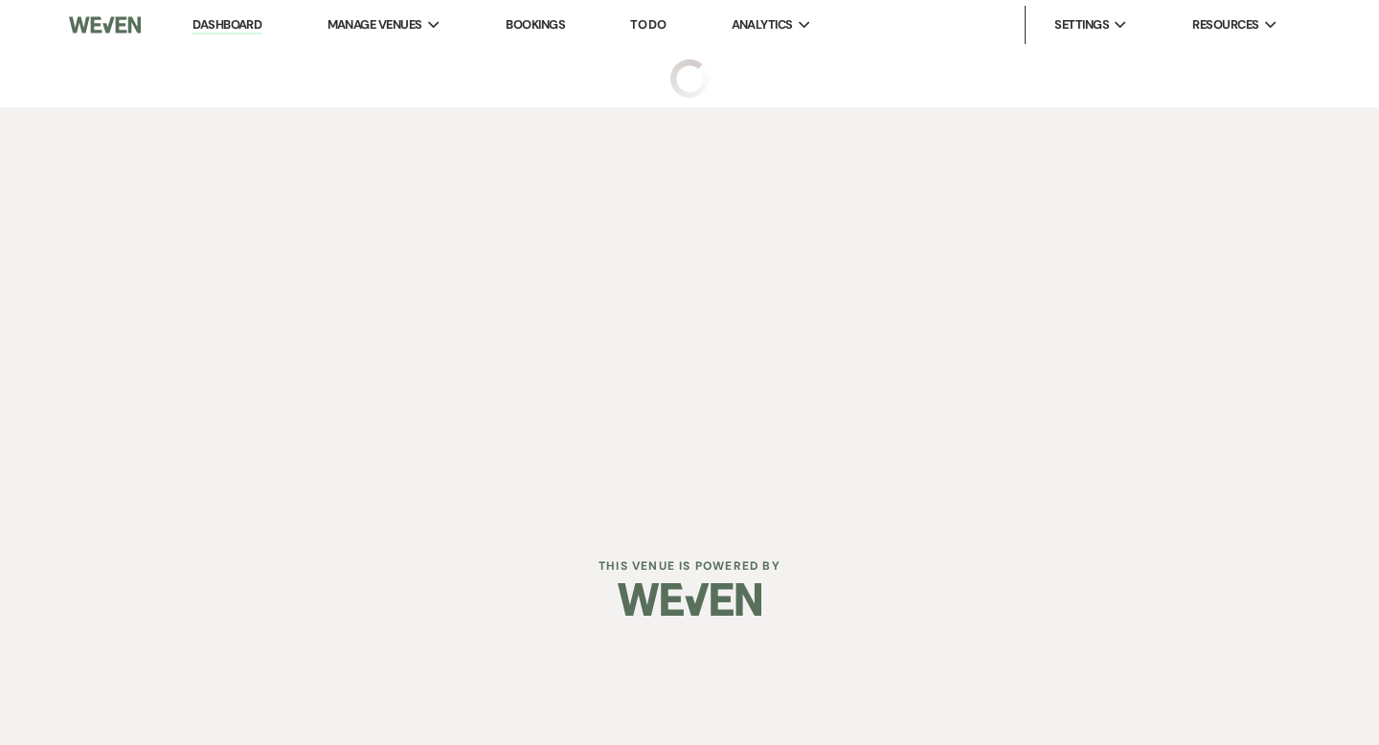
select select "4"
select select "5"
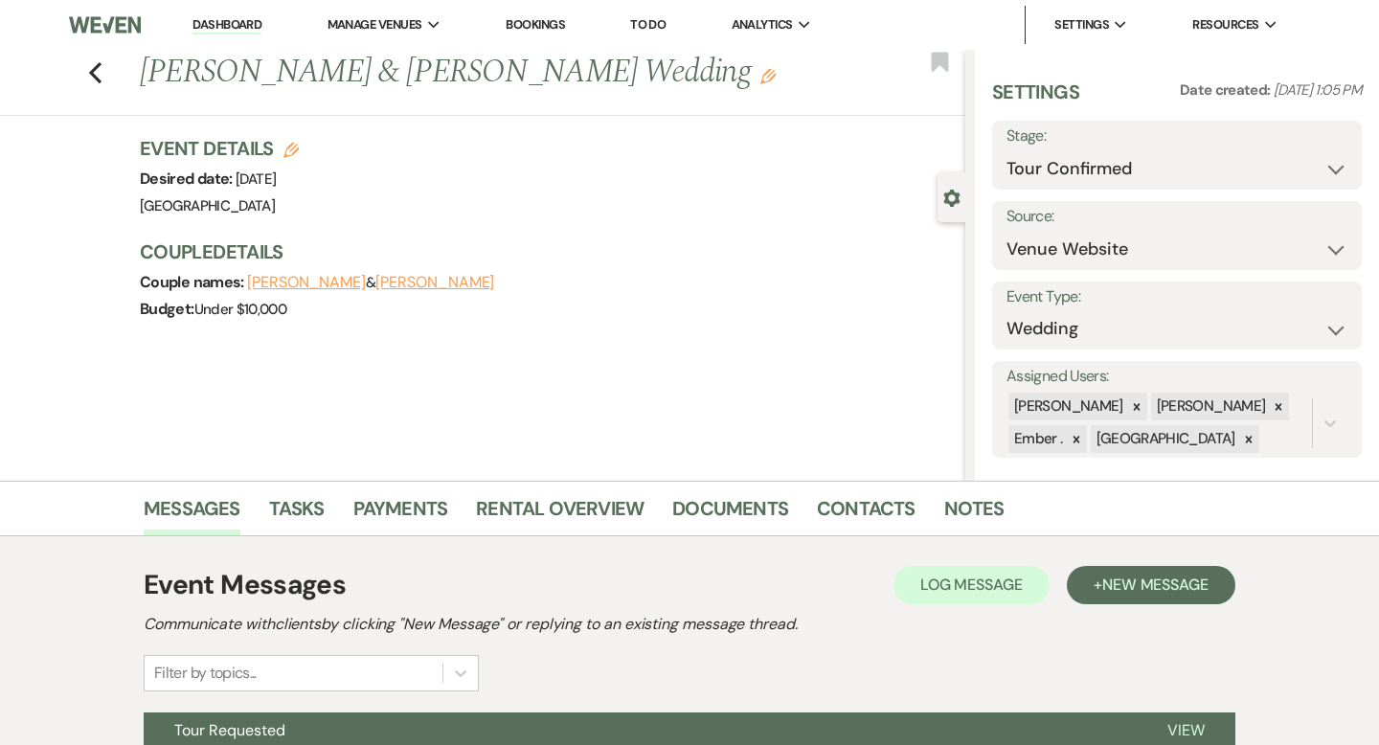
scroll to position [188, 0]
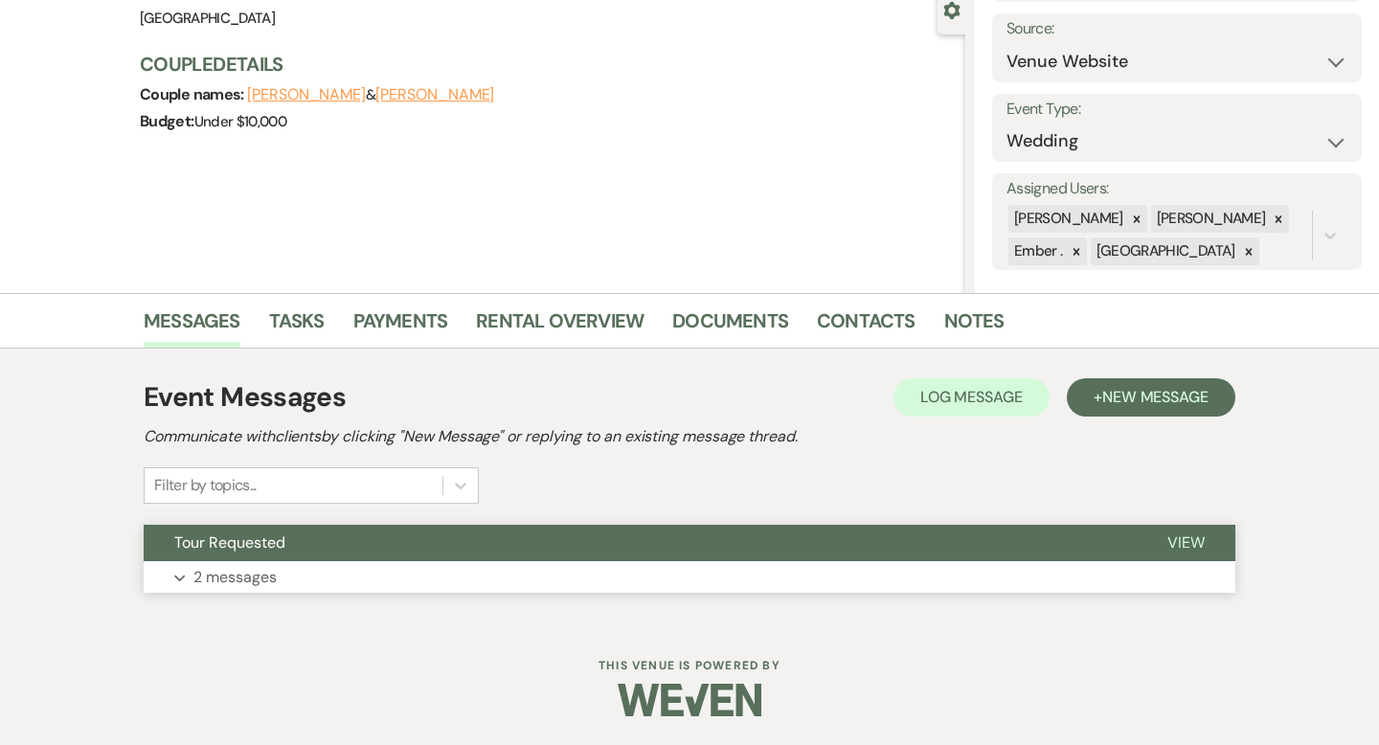
click at [437, 562] on button "Expand 2 messages" at bounding box center [690, 577] width 1092 height 33
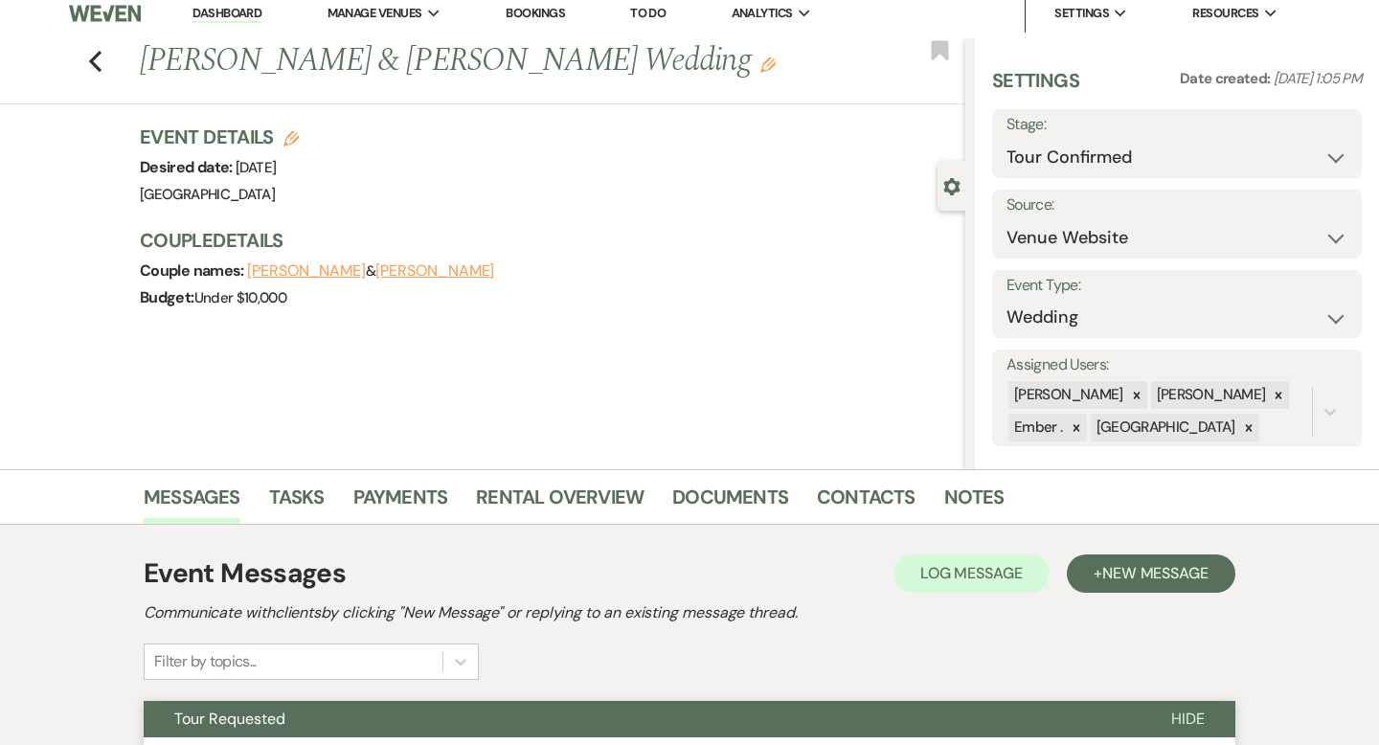
scroll to position [0, 0]
